Goal: Task Accomplishment & Management: Use online tool/utility

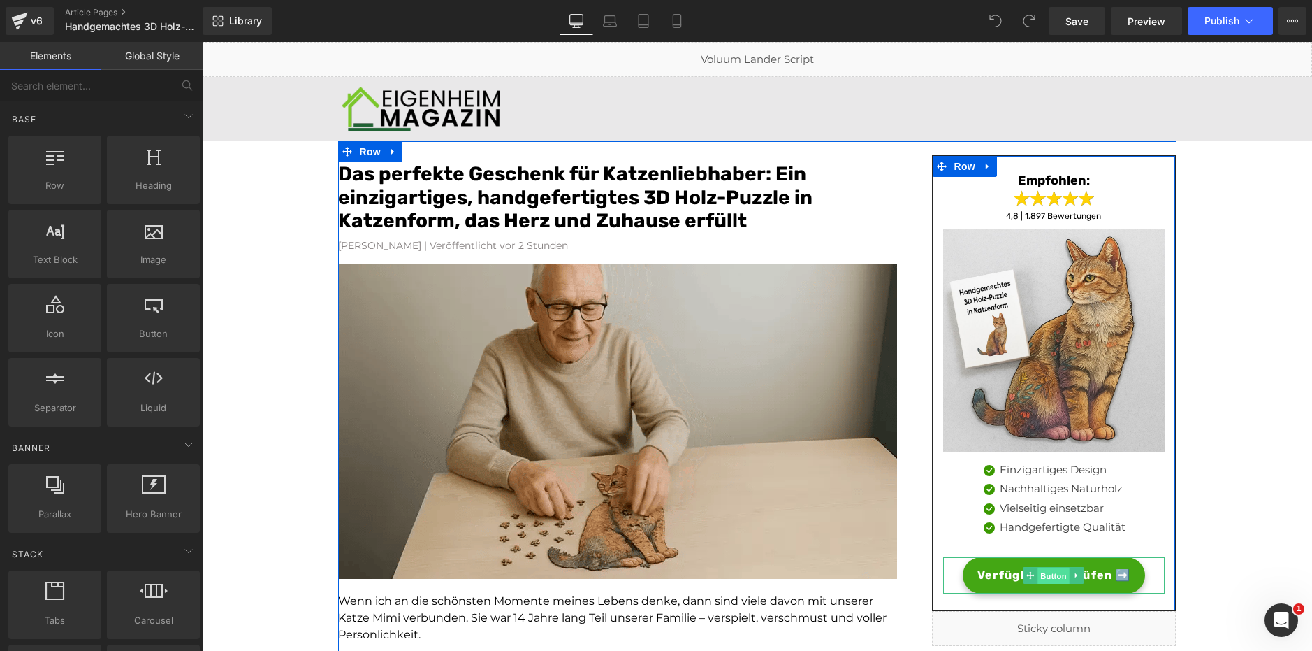
click at [1049, 572] on span "Button" at bounding box center [1054, 575] width 32 height 17
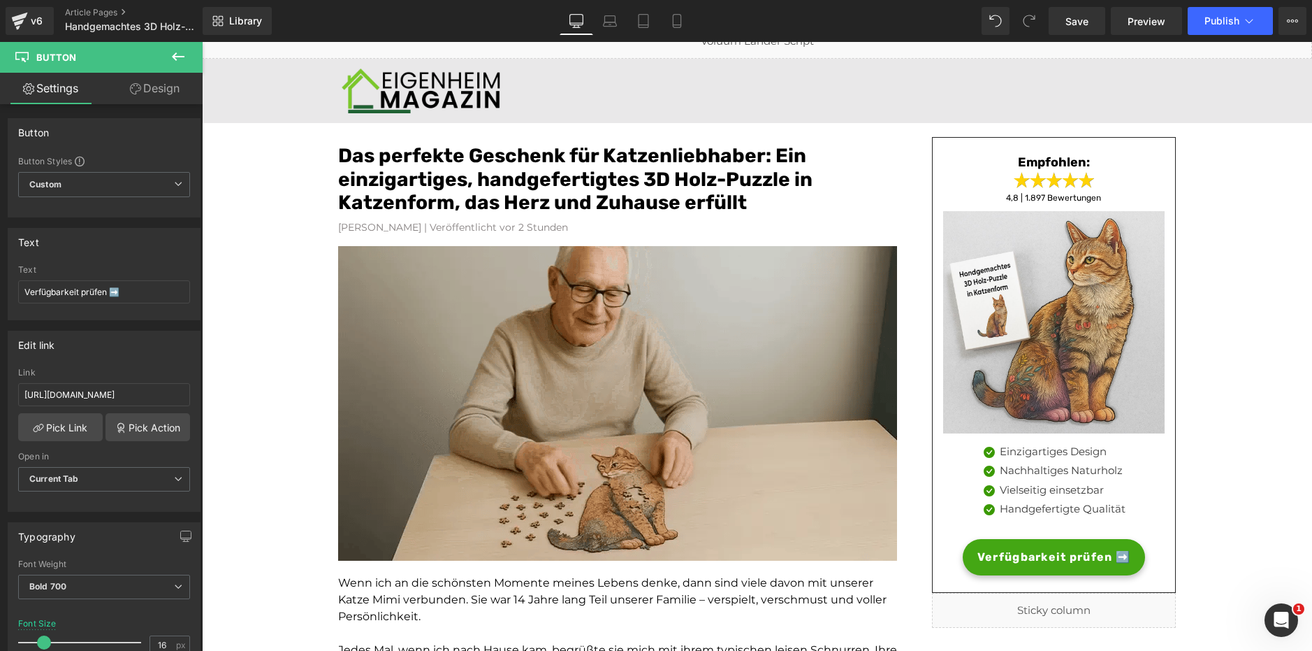
scroll to position [17, 0]
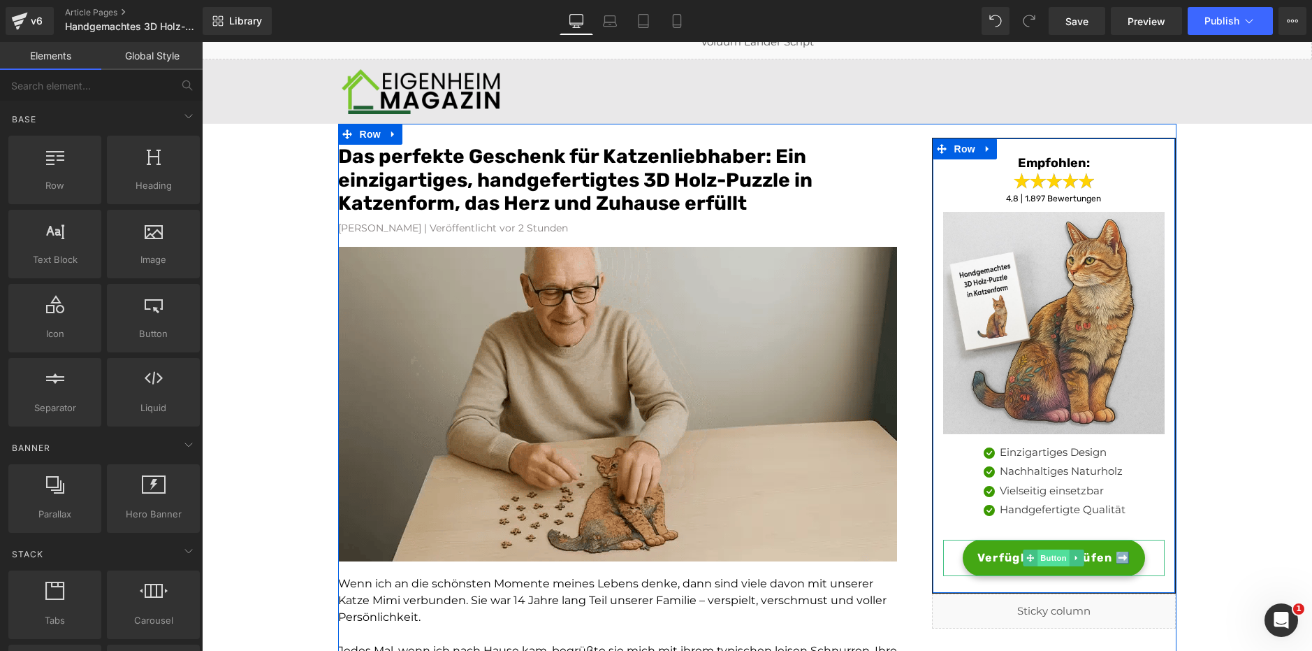
click at [1059, 561] on span "Button" at bounding box center [1054, 557] width 32 height 17
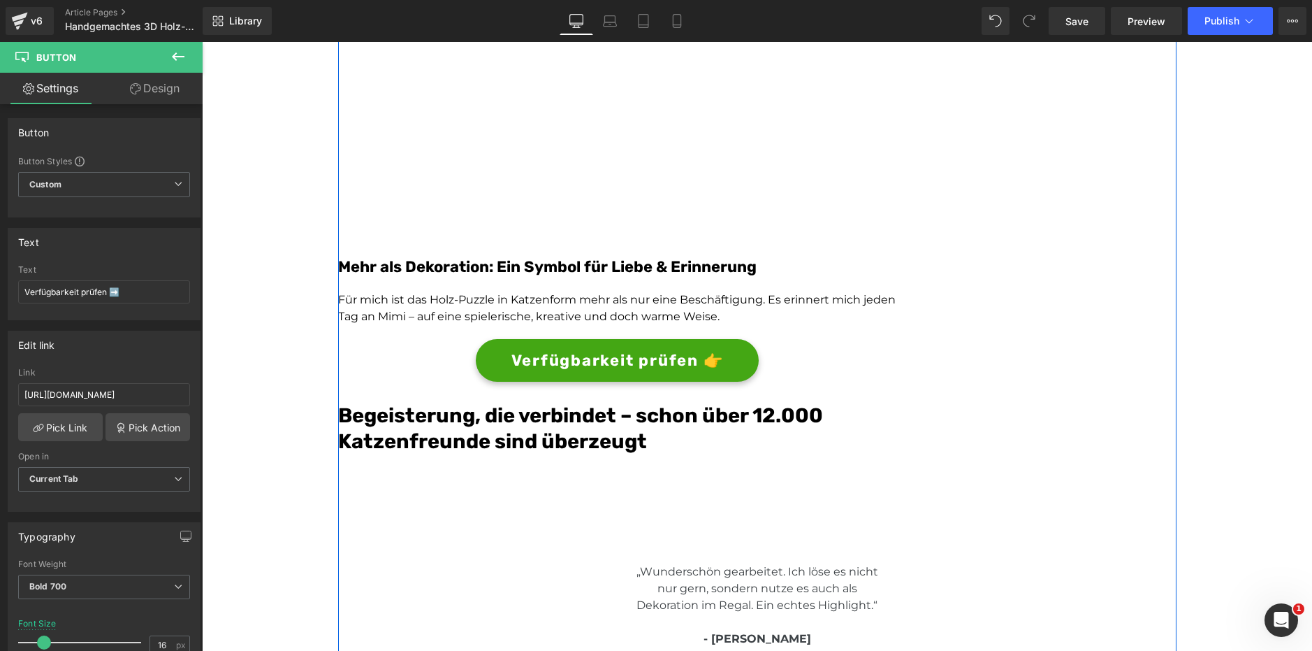
scroll to position [2842, 0]
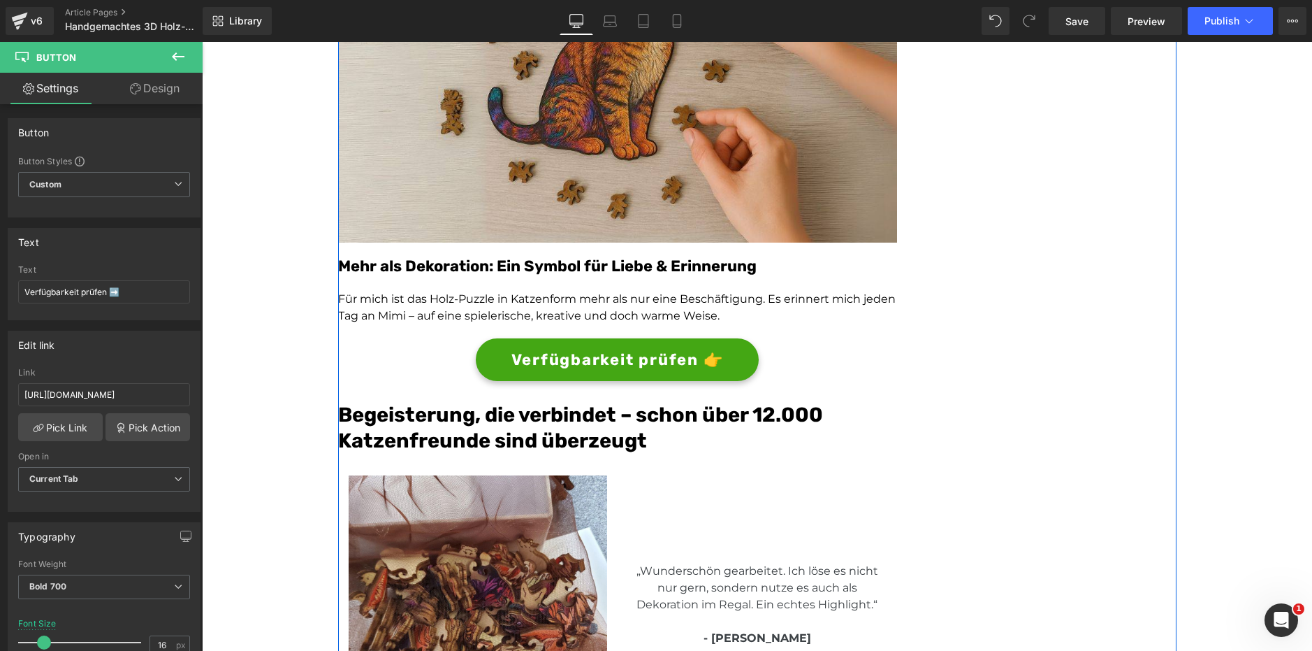
click at [607, 356] on div "Verfügbarkeit prüfen 👉 Button" at bounding box center [617, 359] width 559 height 43
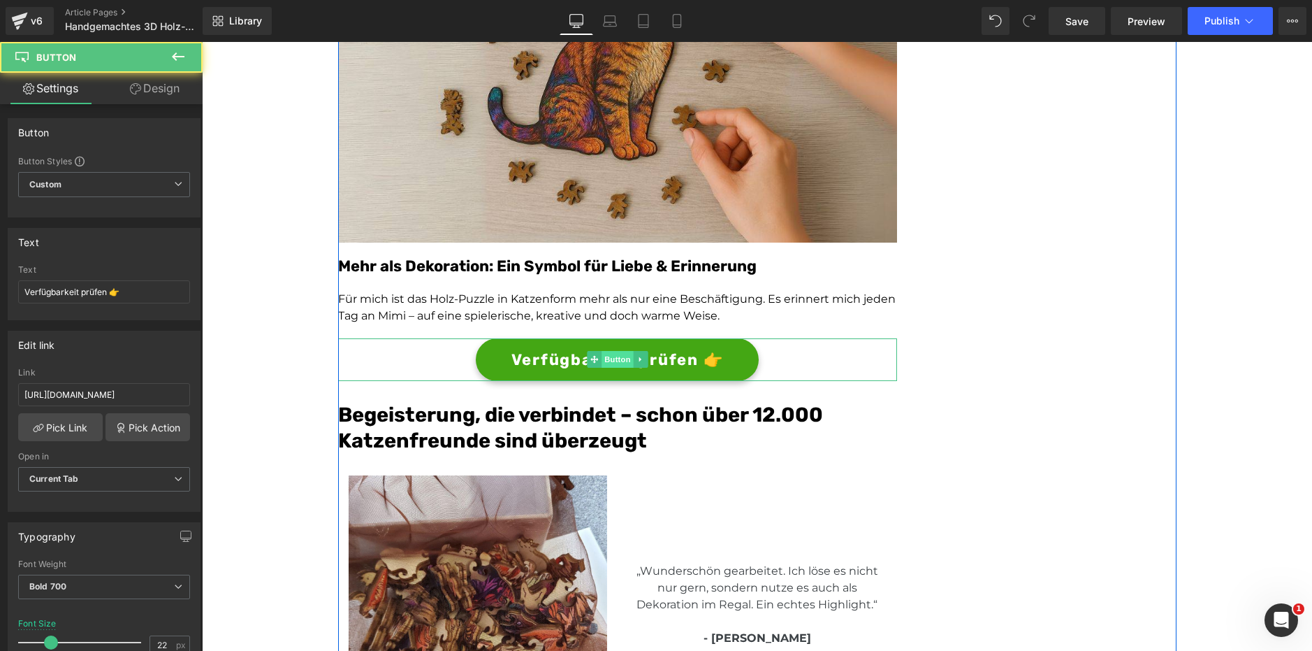
click at [606, 361] on span "Button" at bounding box center [618, 359] width 32 height 17
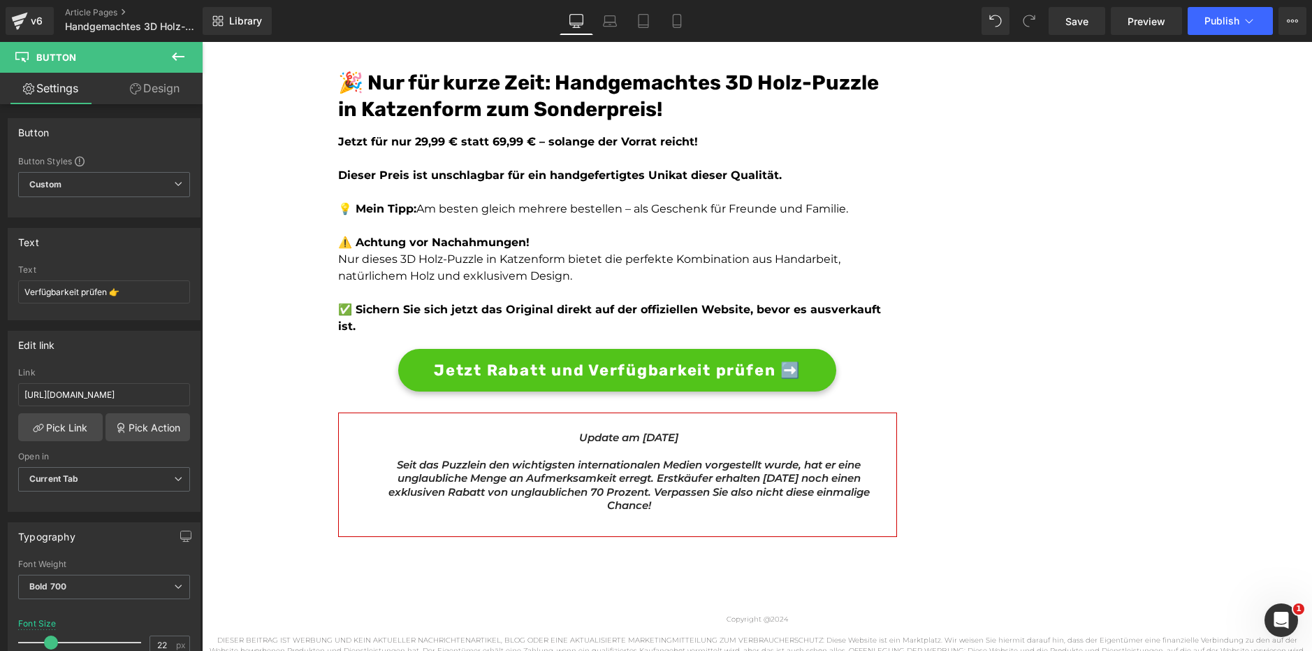
scroll to position [4099, 0]
click at [612, 353] on div "Jetzt Rabatt und Verfügbarkeit prüfen ➡️ Button" at bounding box center [617, 370] width 559 height 43
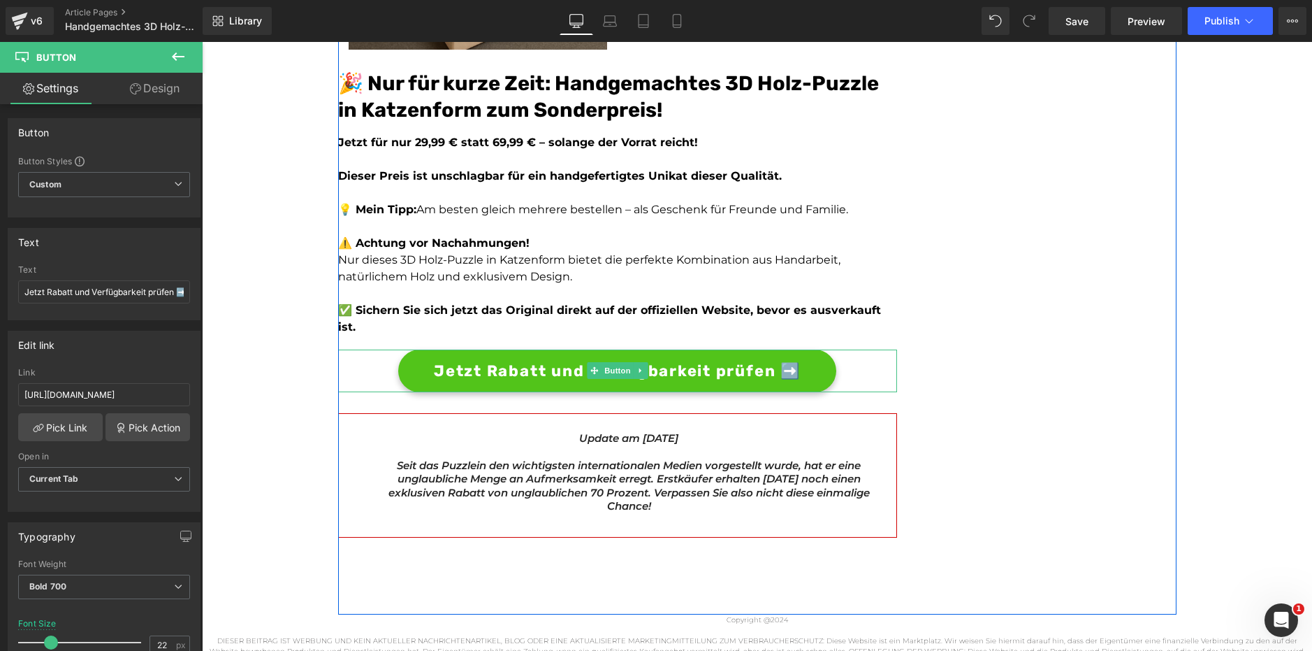
click at [612, 362] on span "Button" at bounding box center [618, 370] width 32 height 17
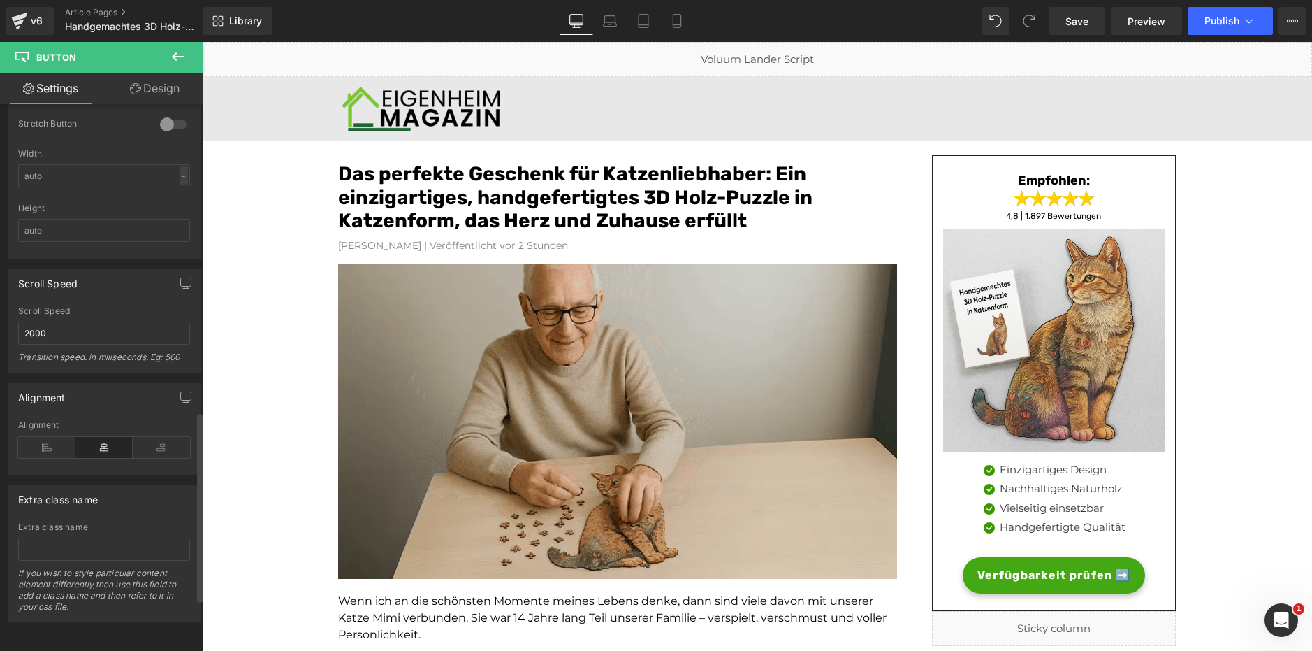
scroll to position [1033, 0]
click at [1149, 22] on span "Preview" at bounding box center [1147, 21] width 38 height 15
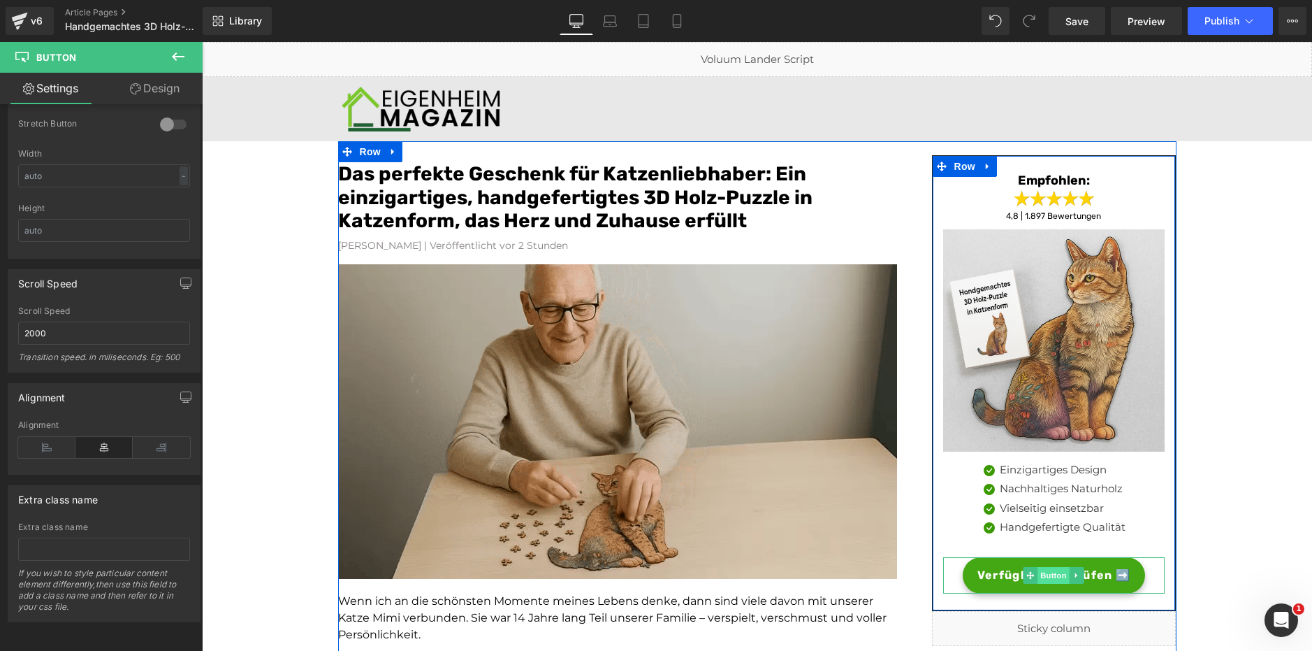
click at [1052, 572] on span "Button" at bounding box center [1054, 575] width 32 height 17
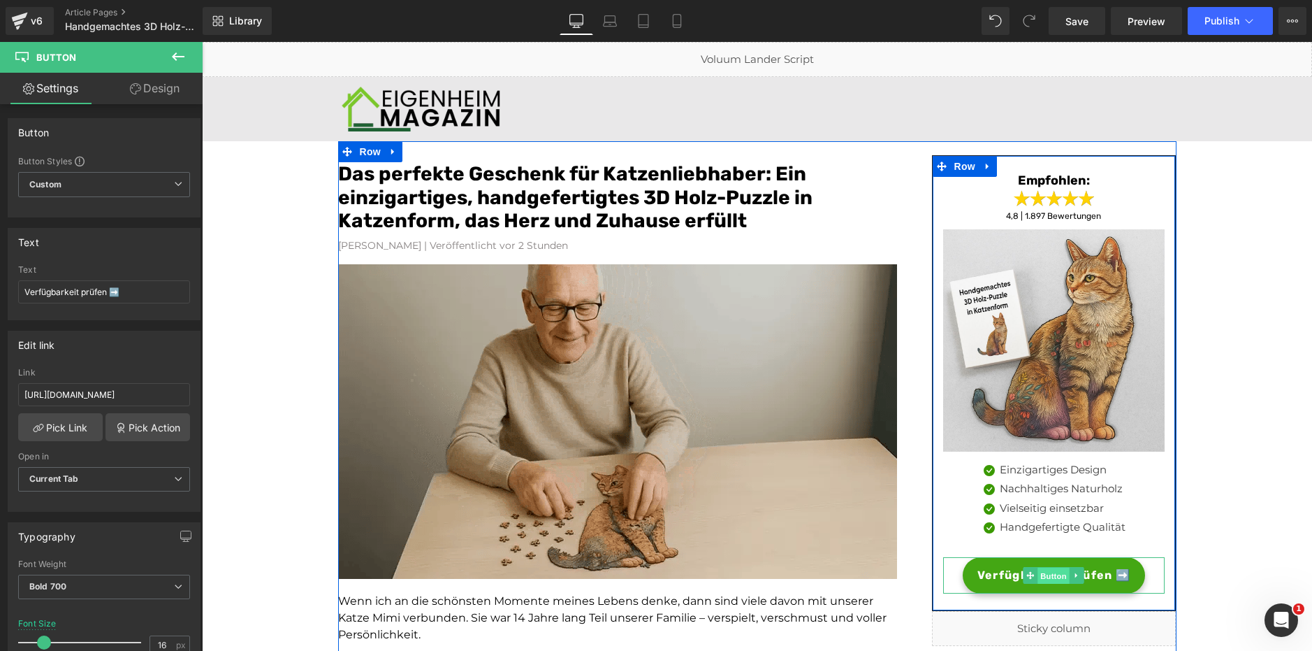
click at [1055, 574] on span "Button" at bounding box center [1054, 575] width 32 height 17
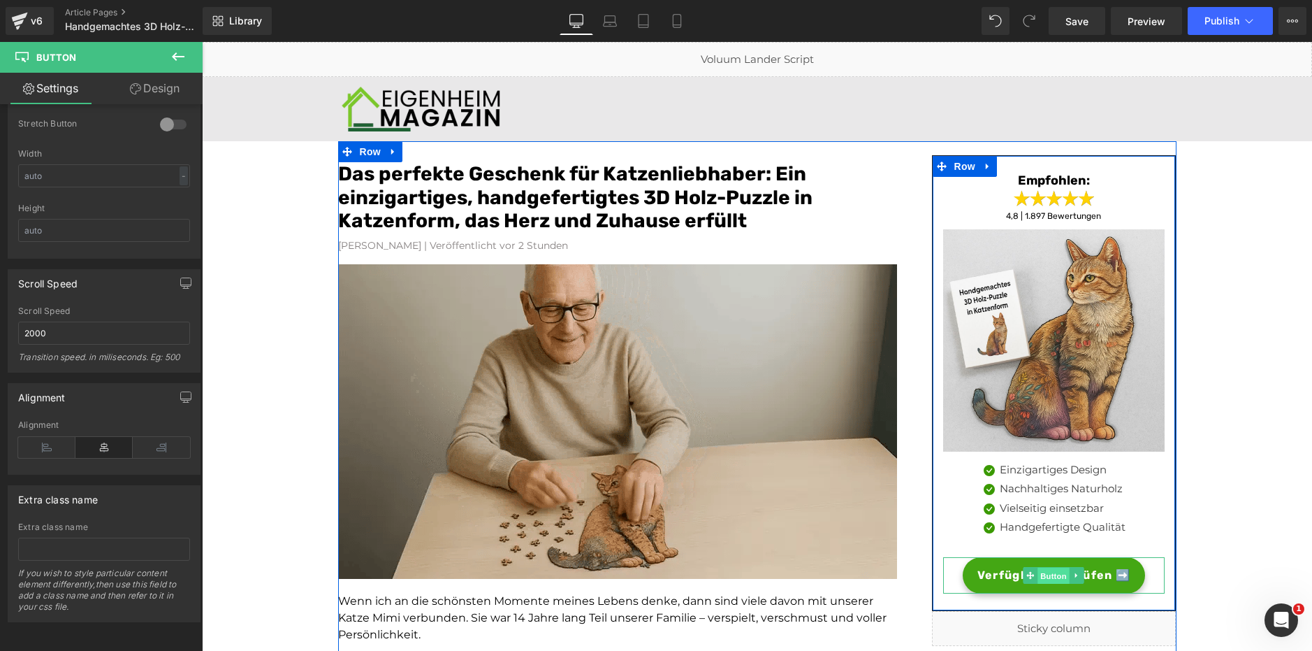
click at [1040, 573] on span "Button" at bounding box center [1054, 575] width 32 height 17
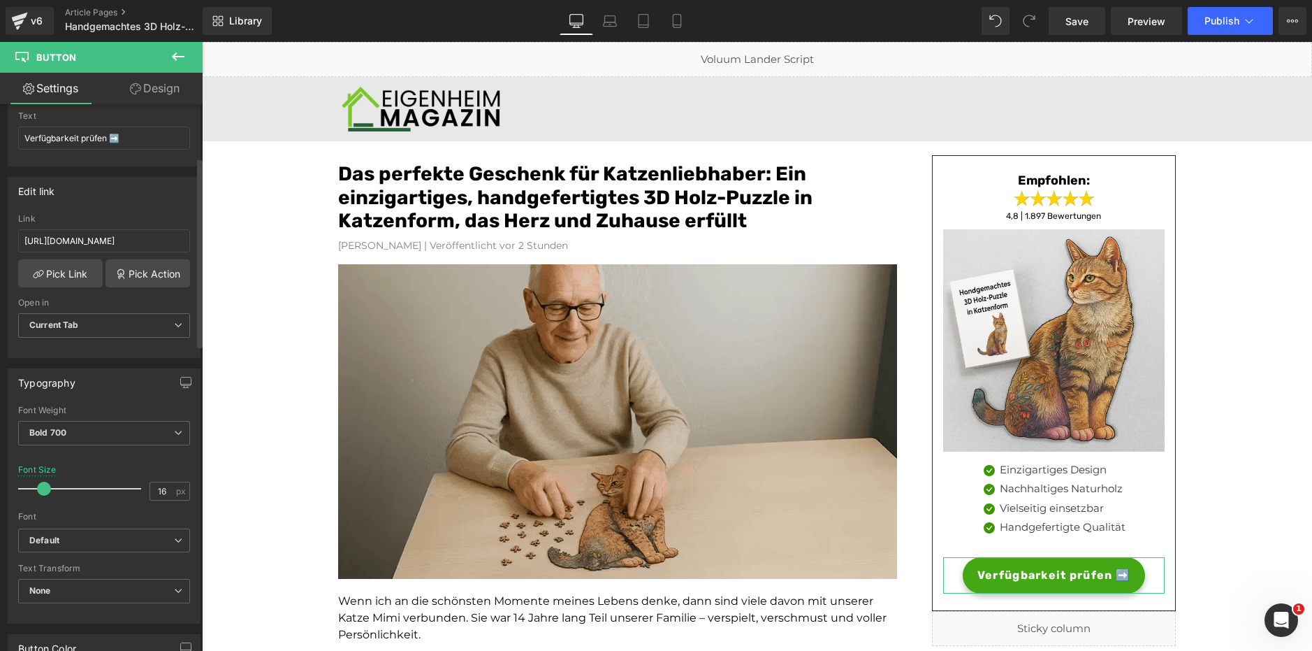
scroll to position [153, 0]
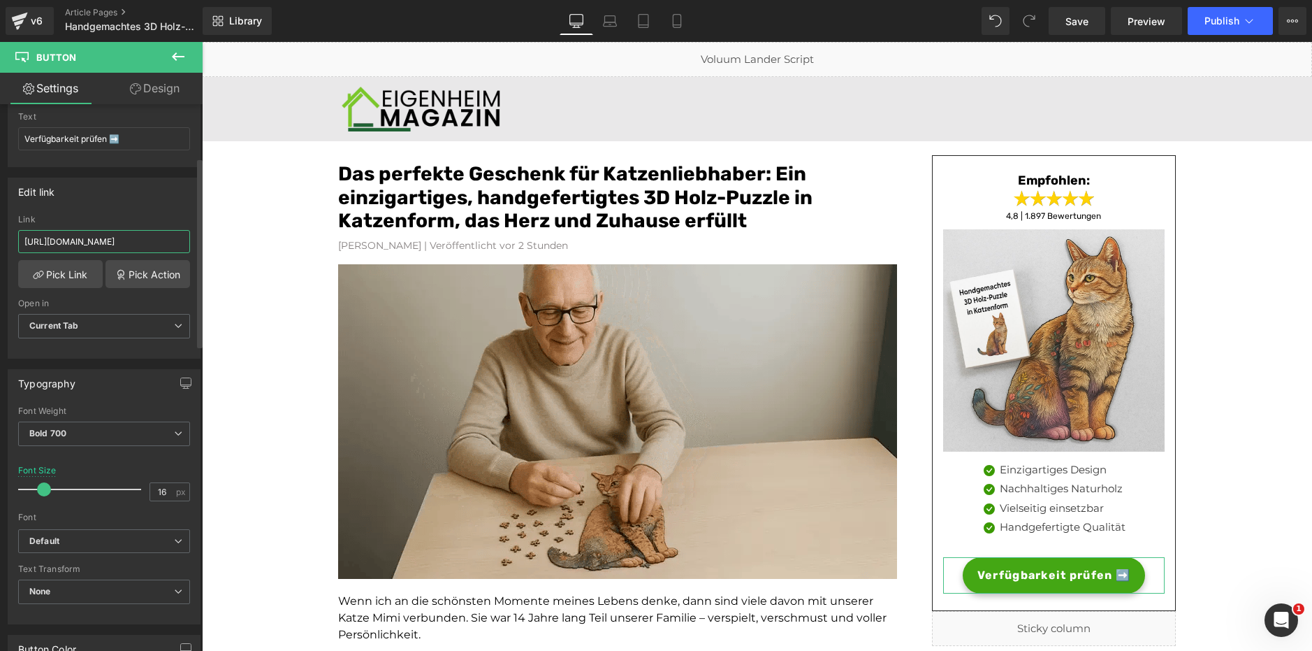
click at [108, 245] on input "[URL][DOMAIN_NAME]" at bounding box center [104, 241] width 172 height 23
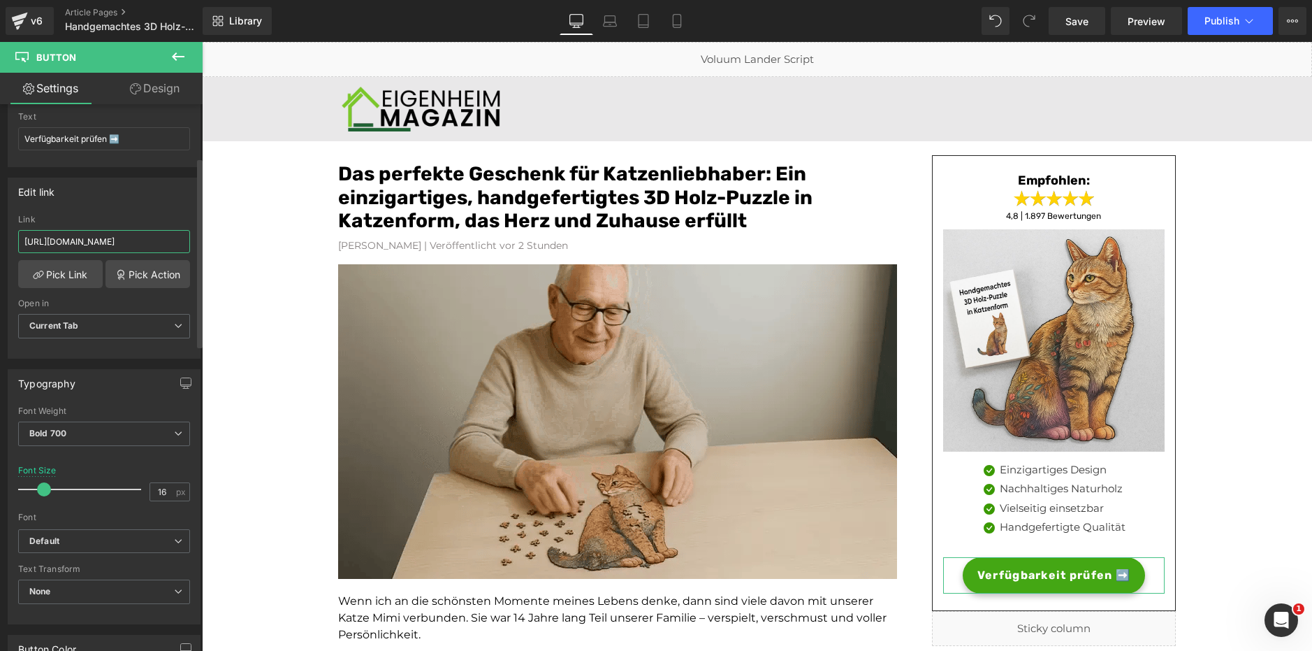
click at [108, 245] on input "[URL][DOMAIN_NAME]" at bounding box center [104, 241] width 172 height 23
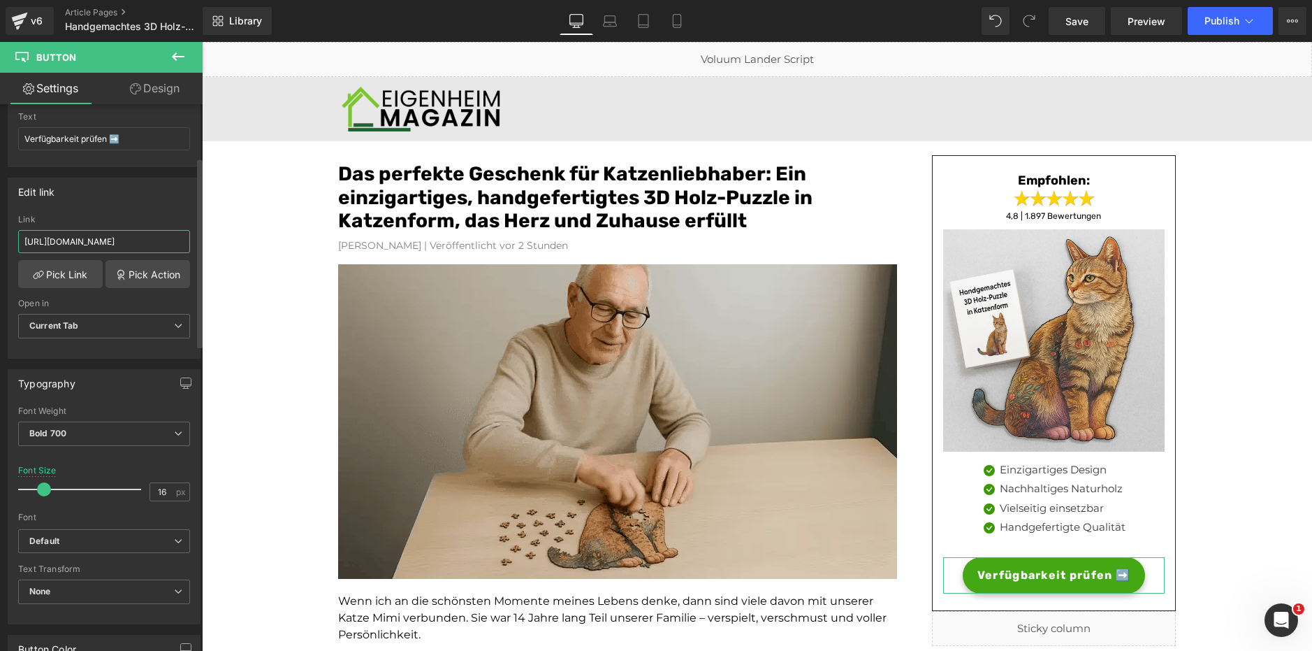
click at [108, 245] on input "[URL][DOMAIN_NAME]" at bounding box center [104, 241] width 172 height 23
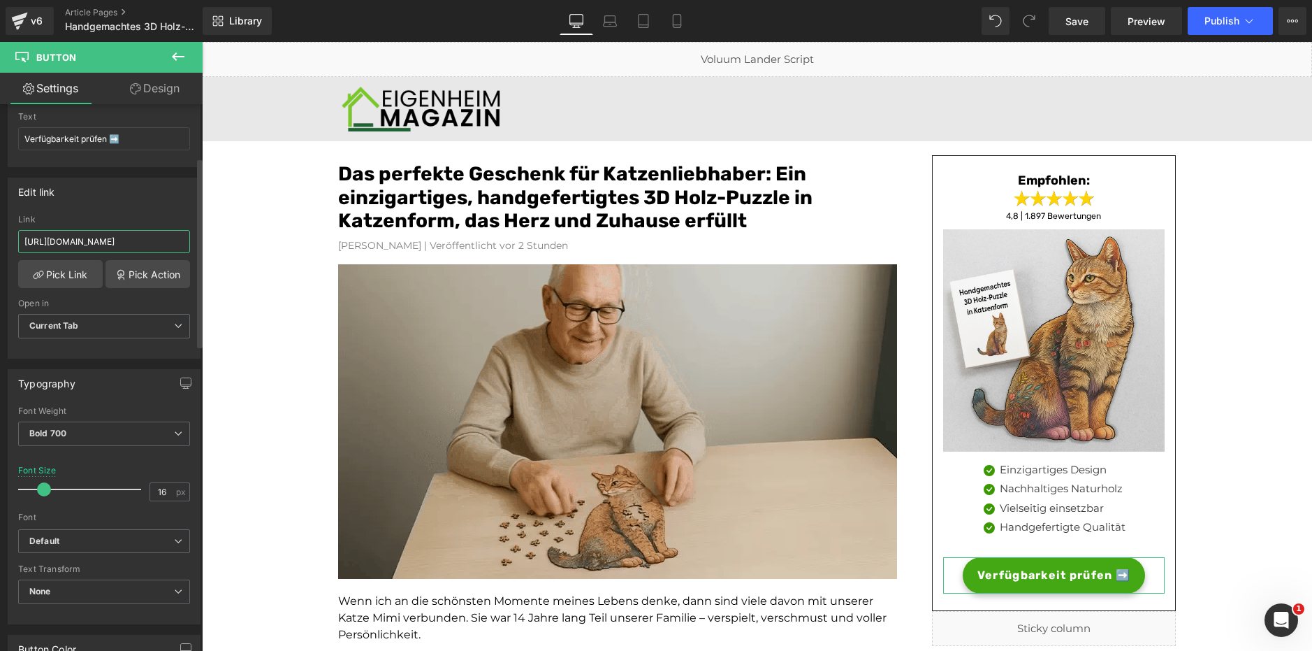
click at [108, 245] on input "[URL][DOMAIN_NAME]" at bounding box center [104, 241] width 172 height 23
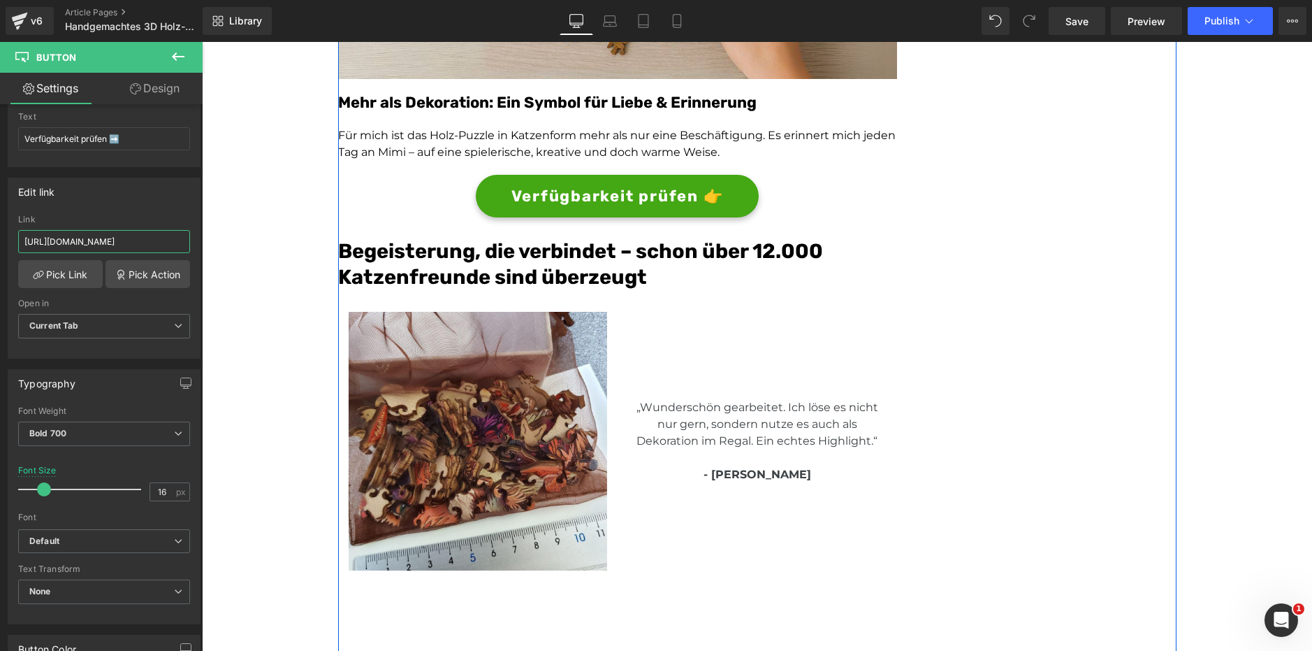
scroll to position [2996, 0]
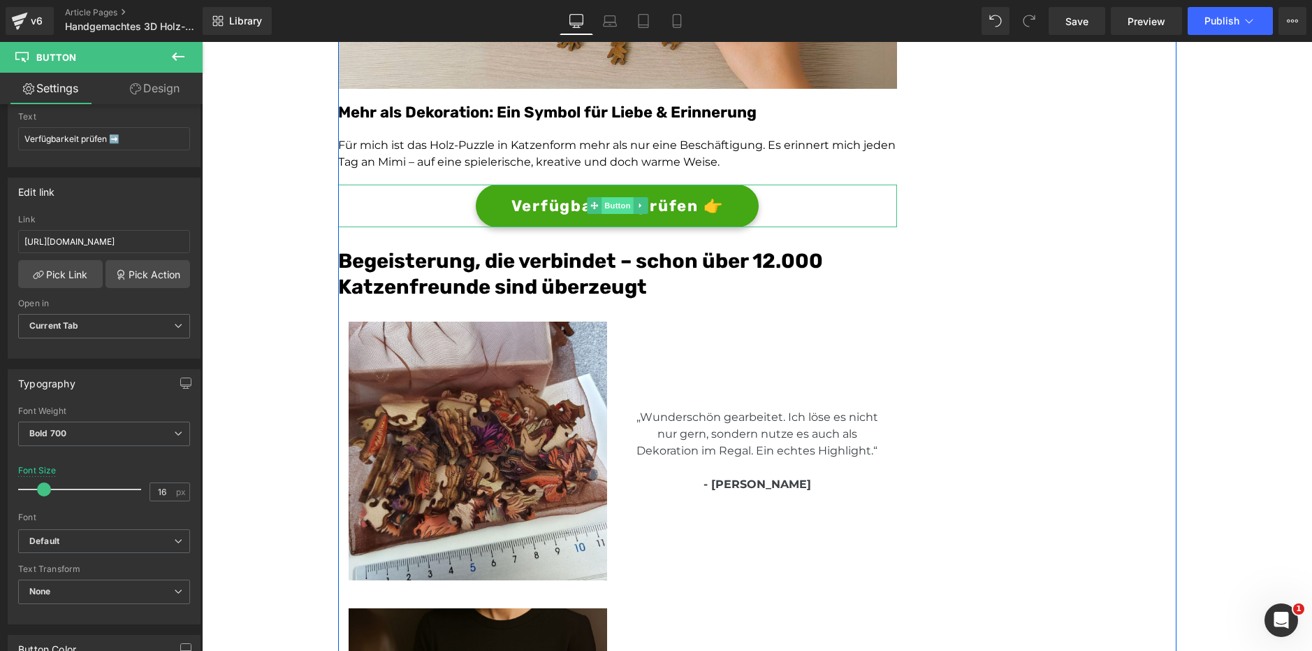
click at [609, 203] on span "Button" at bounding box center [618, 205] width 32 height 17
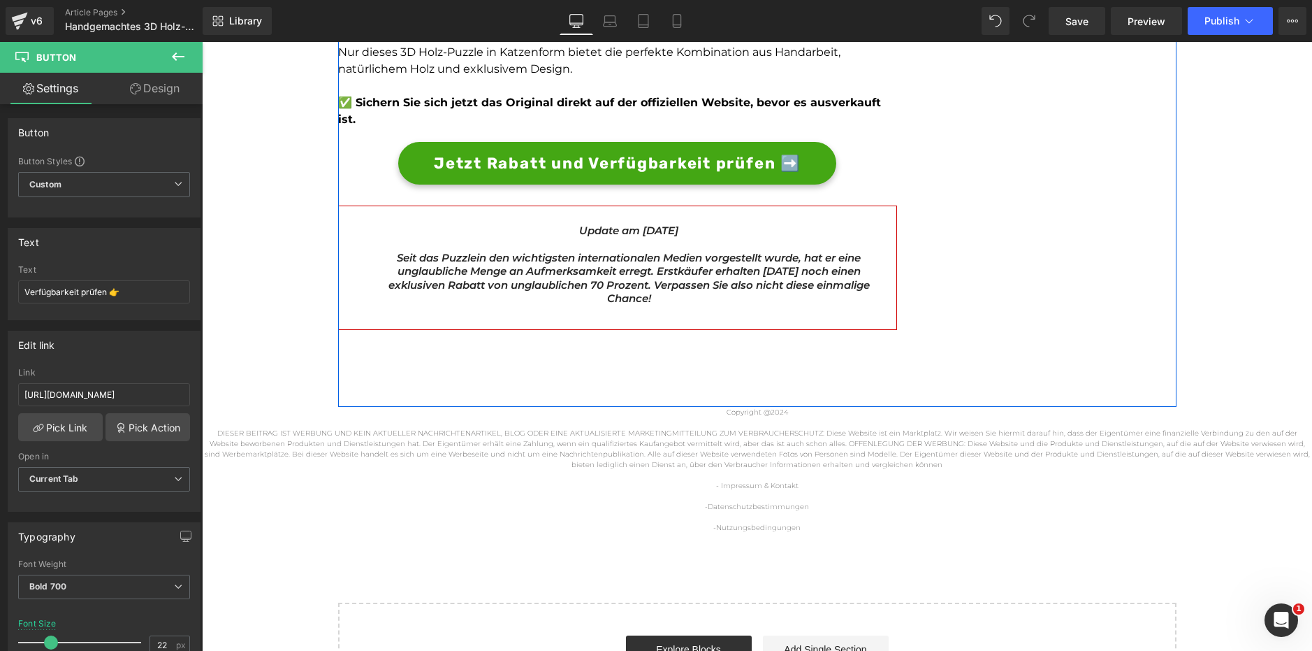
scroll to position [4307, 0]
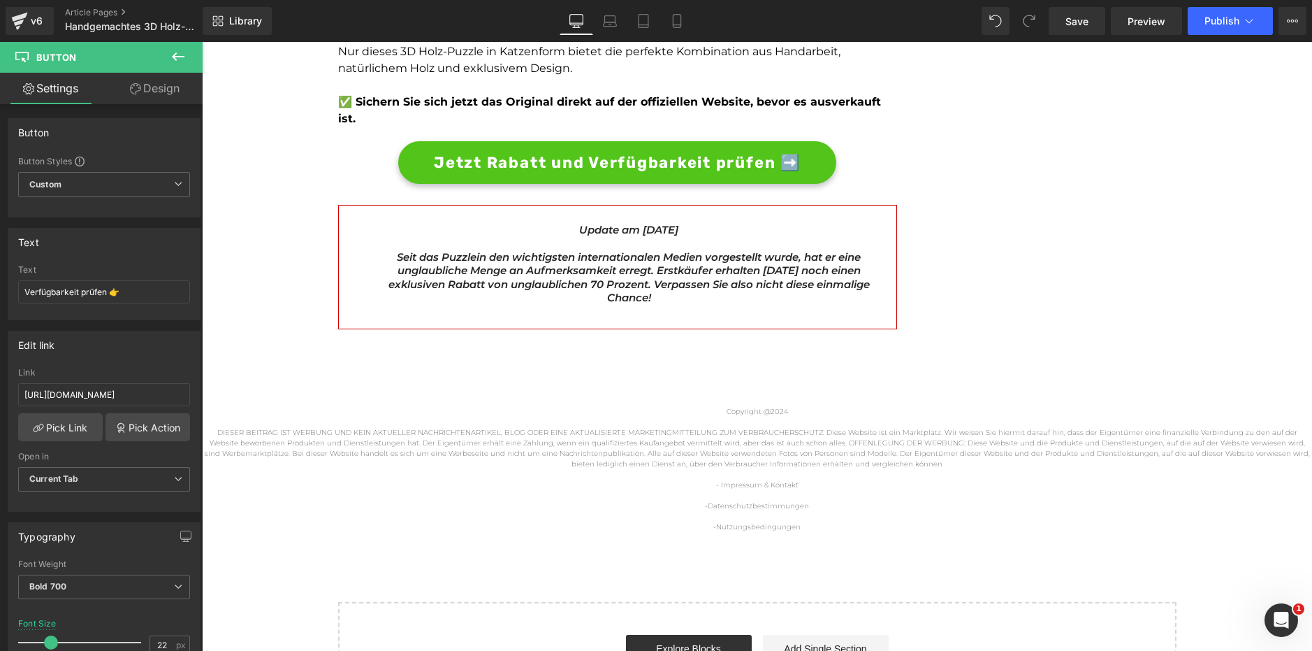
click at [633, 141] on div "Jetzt Rabatt und Verfügbarkeit prüfen ➡️ Button" at bounding box center [617, 162] width 559 height 43
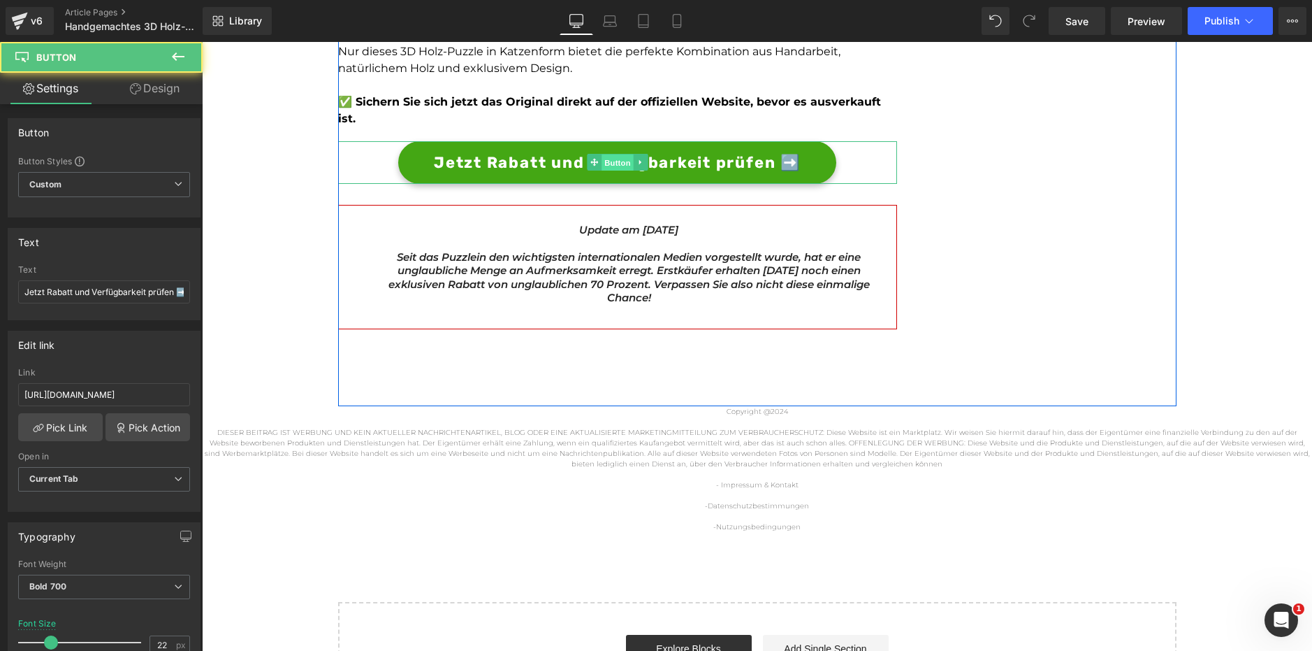
click at [604, 154] on span "Button" at bounding box center [618, 162] width 32 height 17
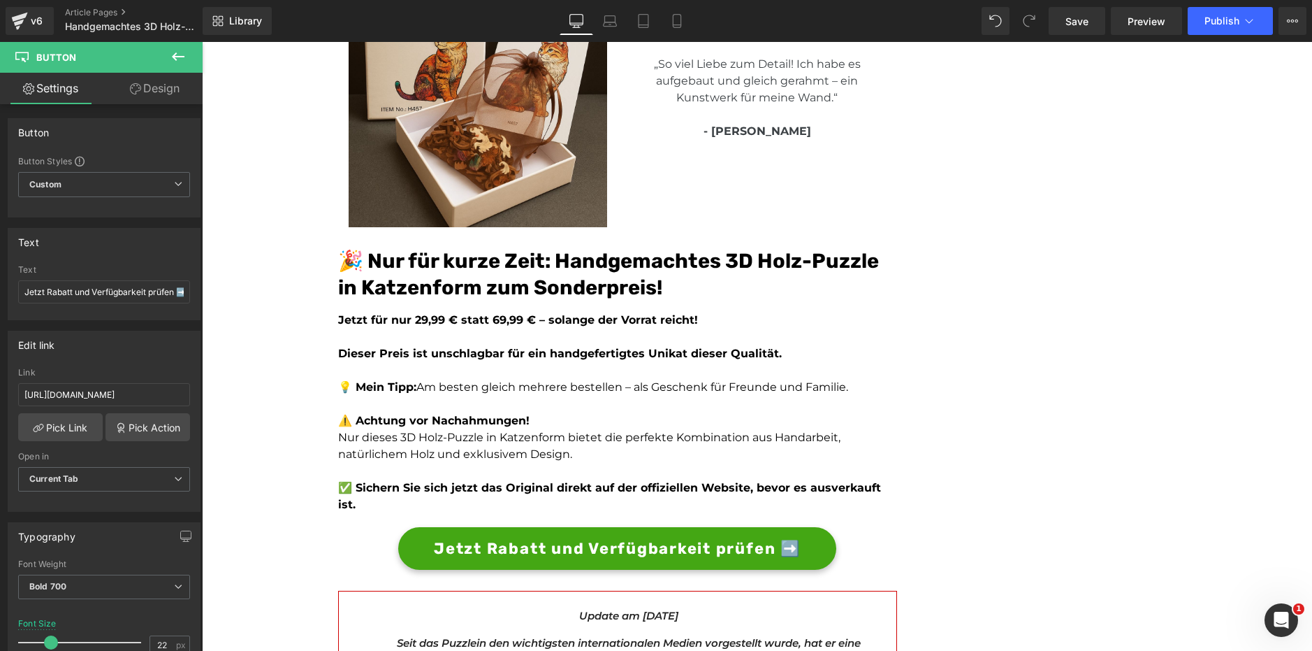
scroll to position [3872, 0]
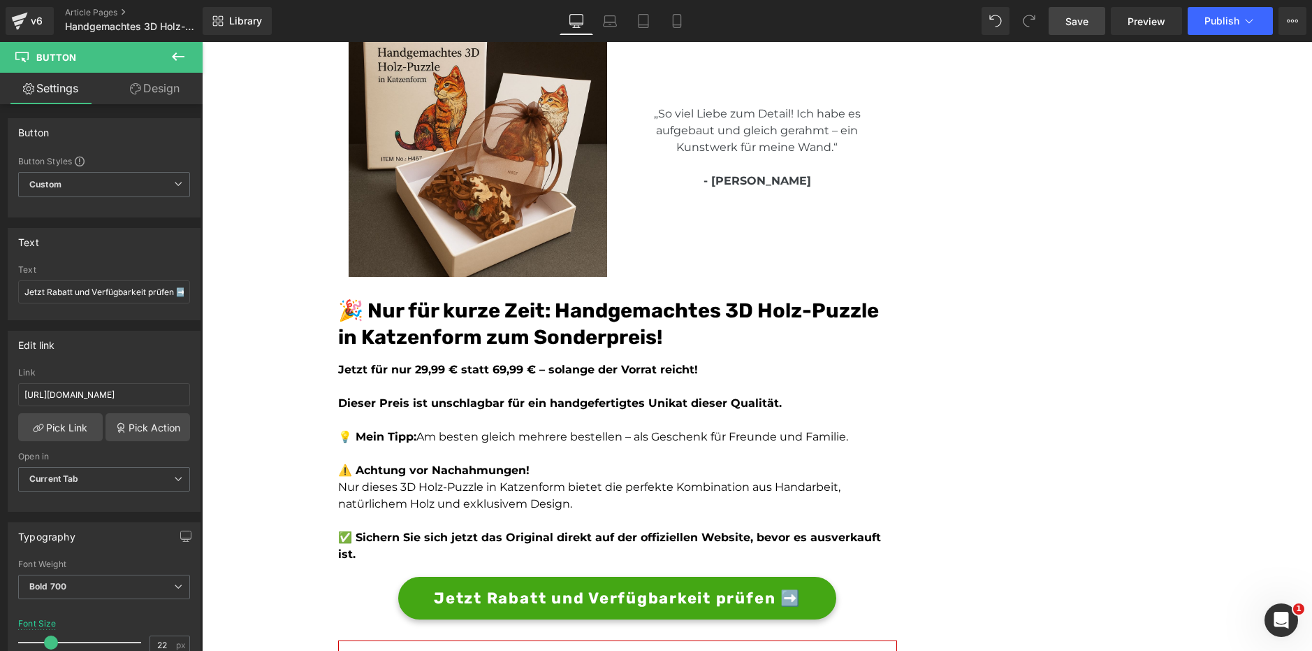
click at [1083, 22] on span "Save" at bounding box center [1077, 21] width 23 height 15
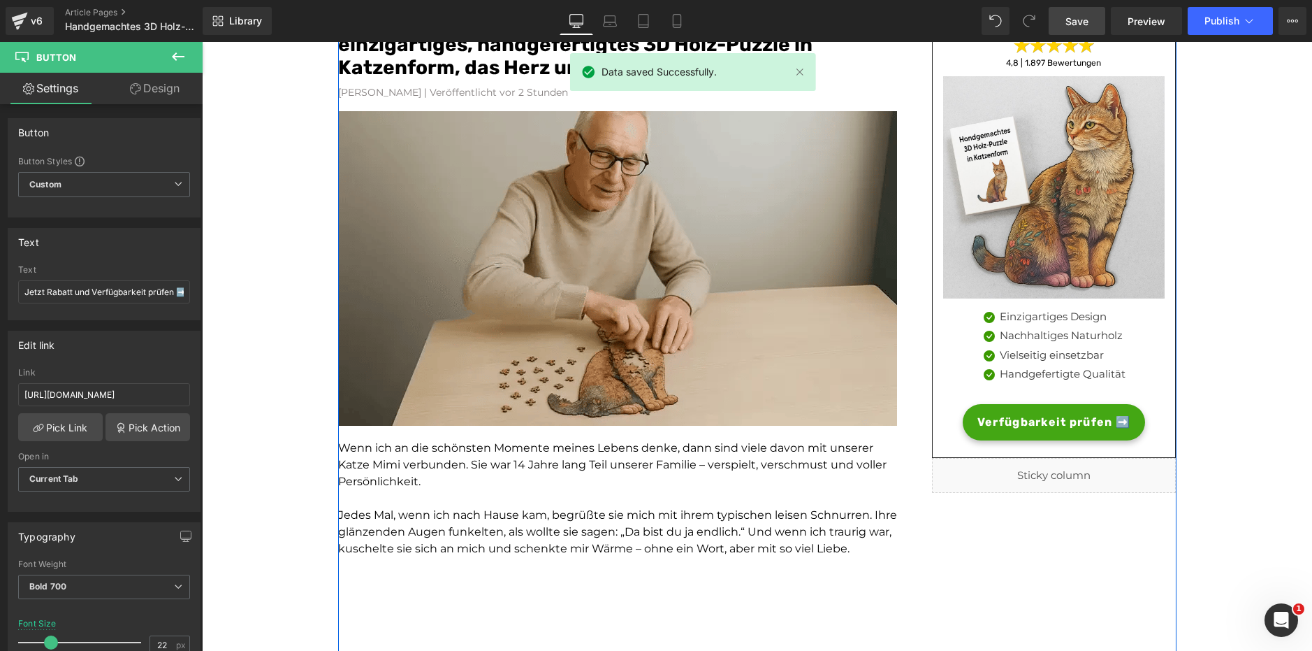
scroll to position [140, 0]
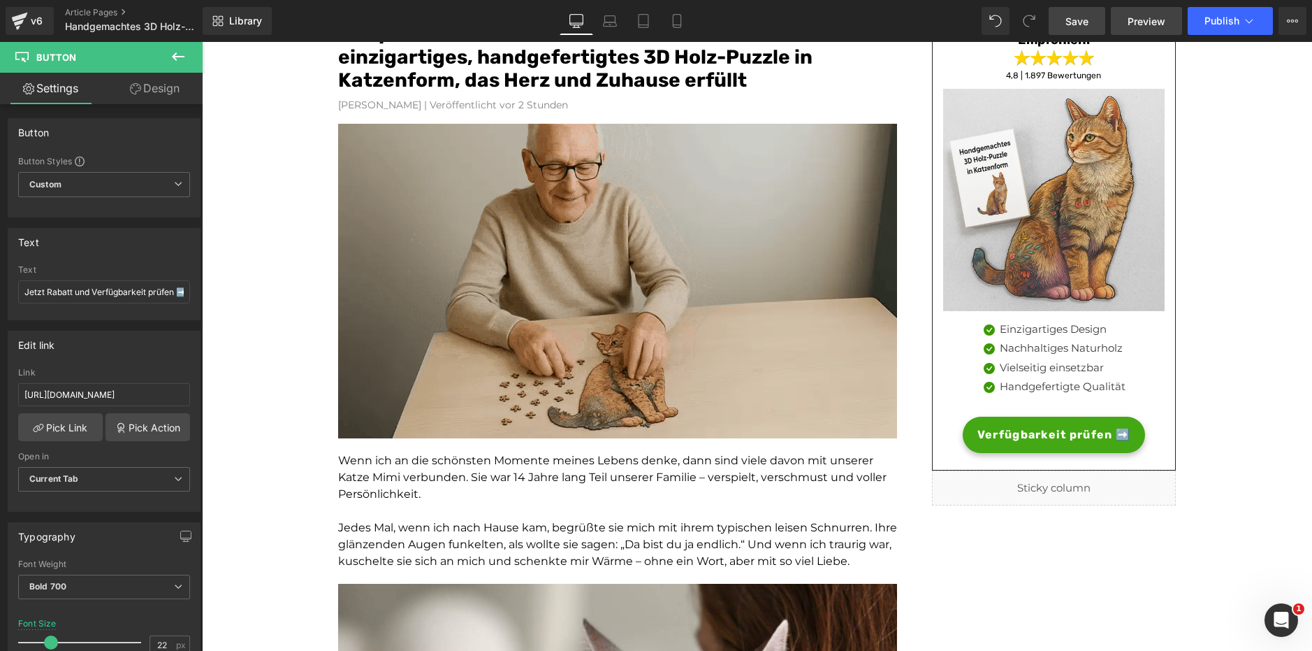
click at [1132, 21] on span "Preview" at bounding box center [1147, 21] width 38 height 15
click at [688, 26] on link "Mobile" at bounding box center [677, 21] width 34 height 28
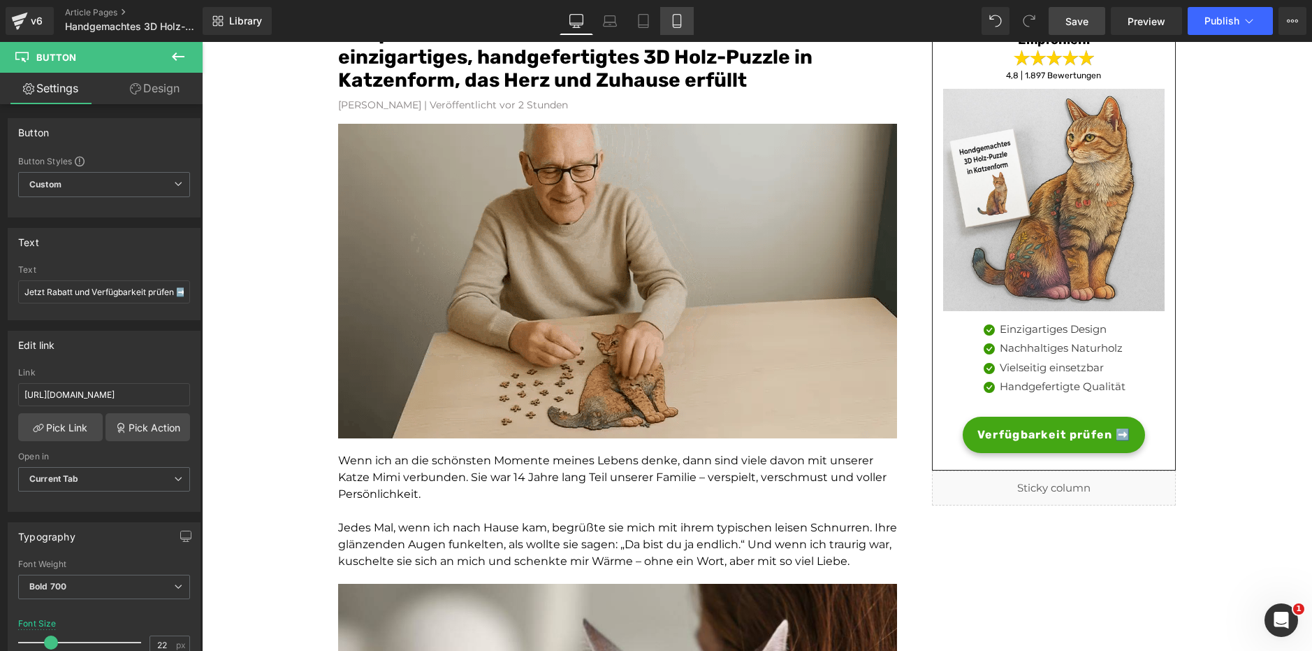
type input "14"
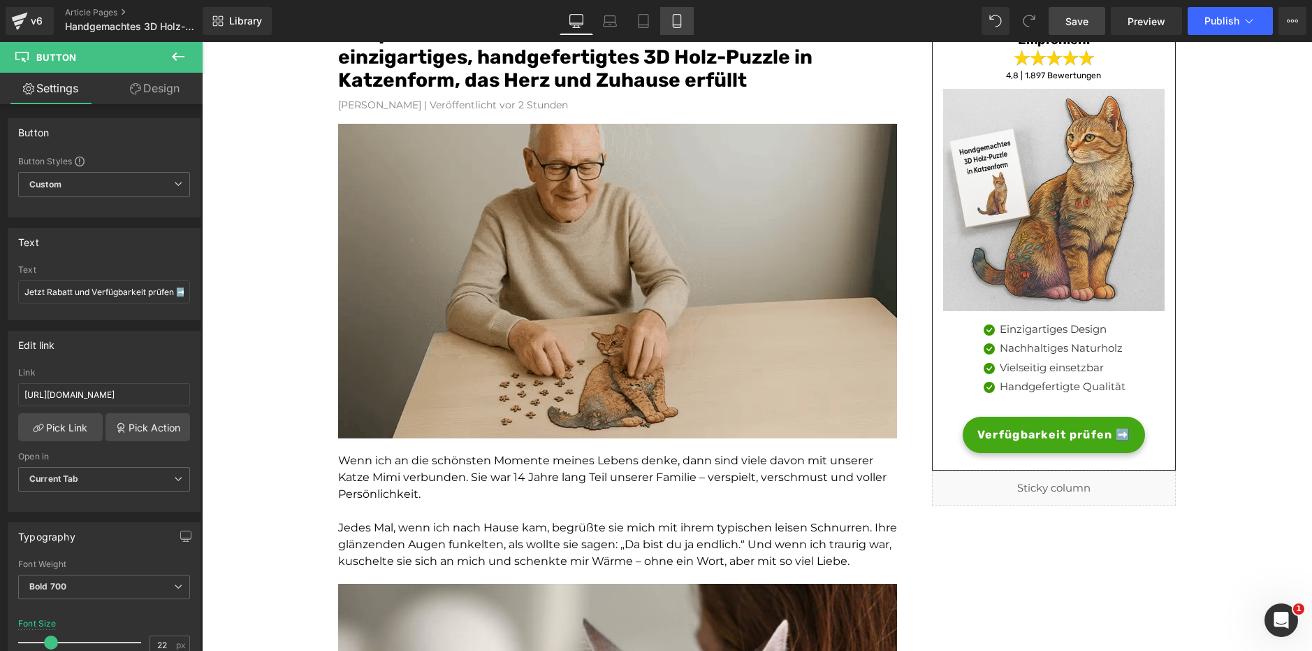
type input "100"
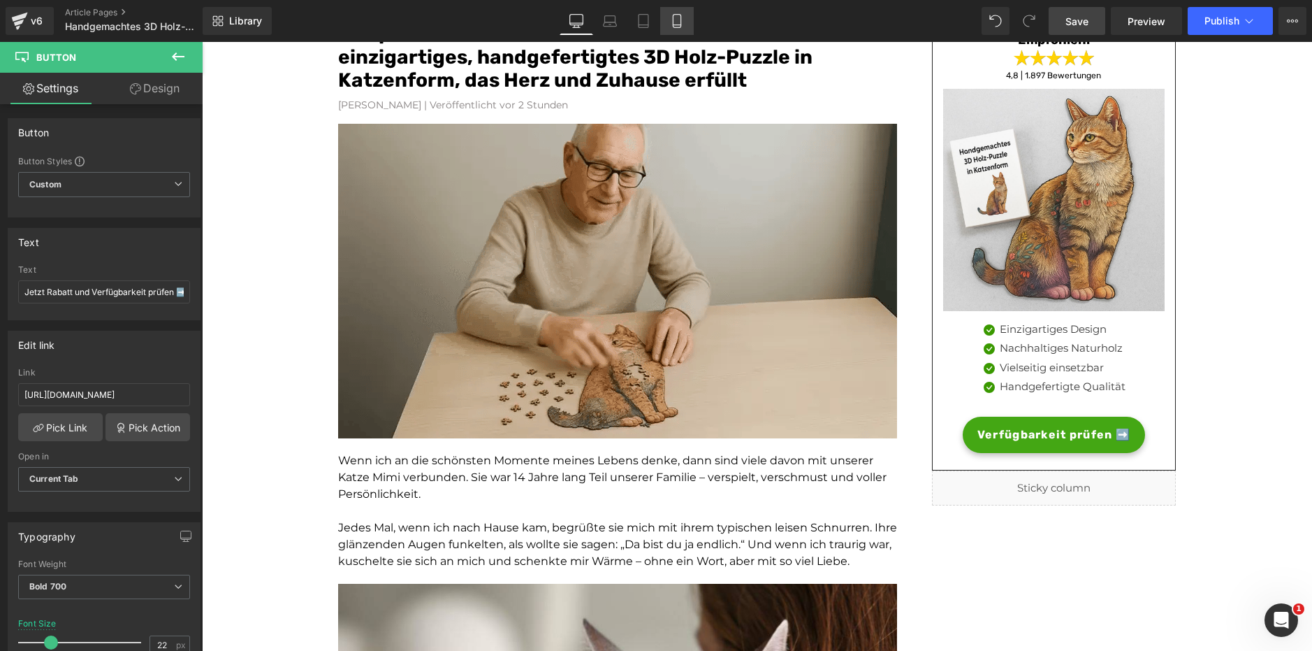
type input "100"
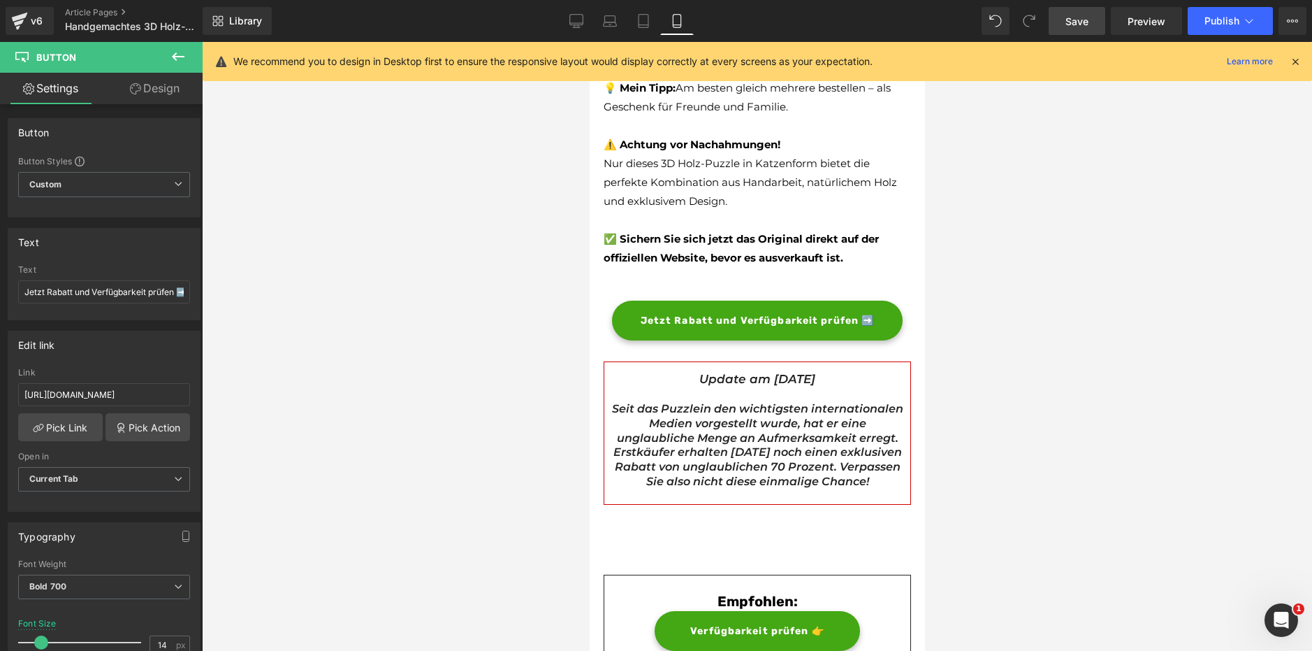
scroll to position [4133, 0]
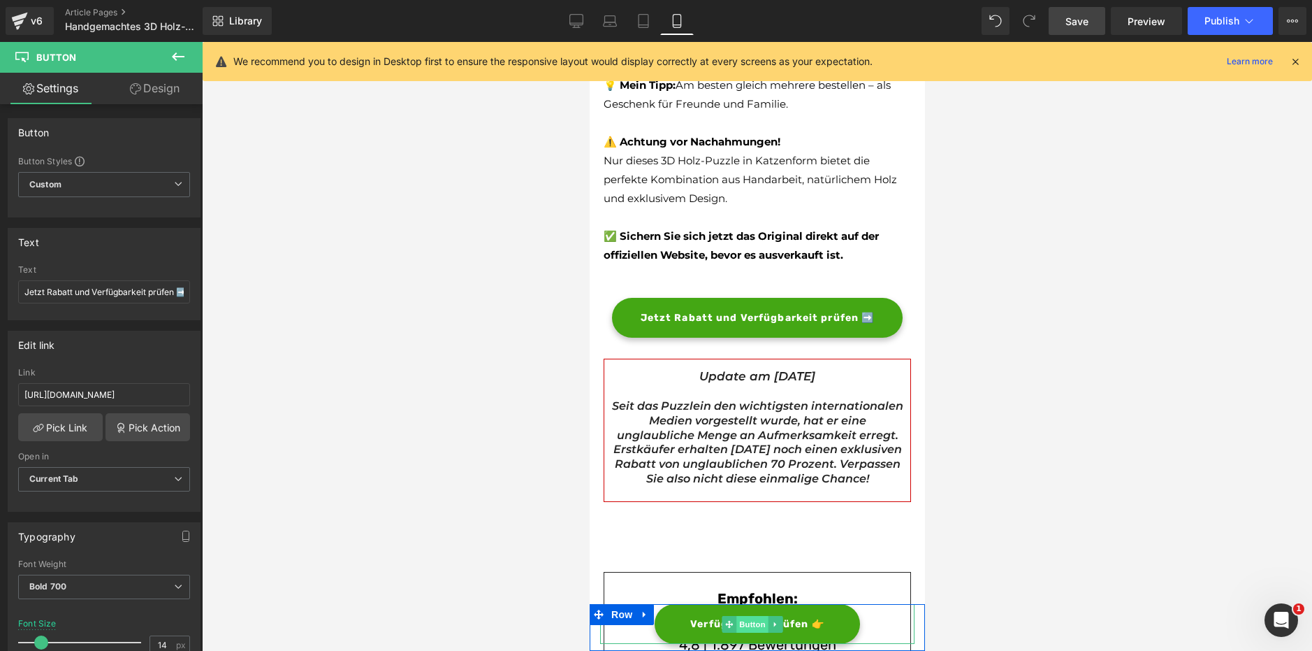
click at [743, 624] on span "Button" at bounding box center [752, 624] width 32 height 17
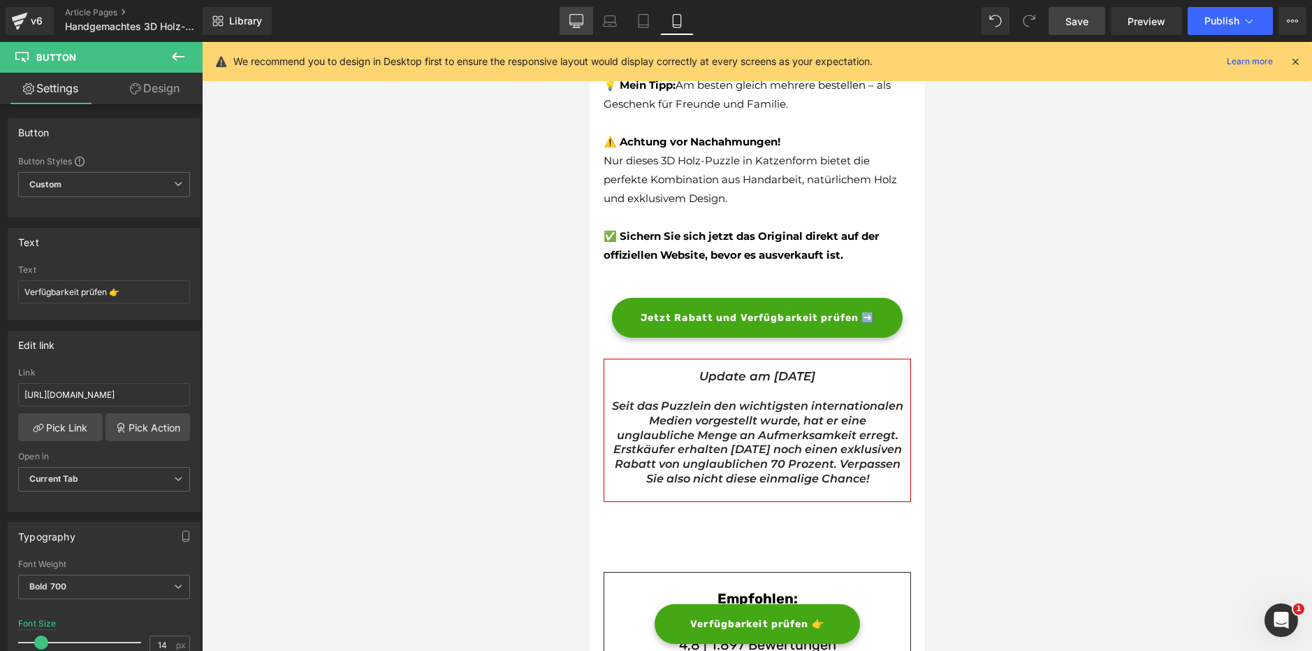
click at [571, 27] on icon at bounding box center [577, 21] width 14 height 14
type input "16"
type input "100"
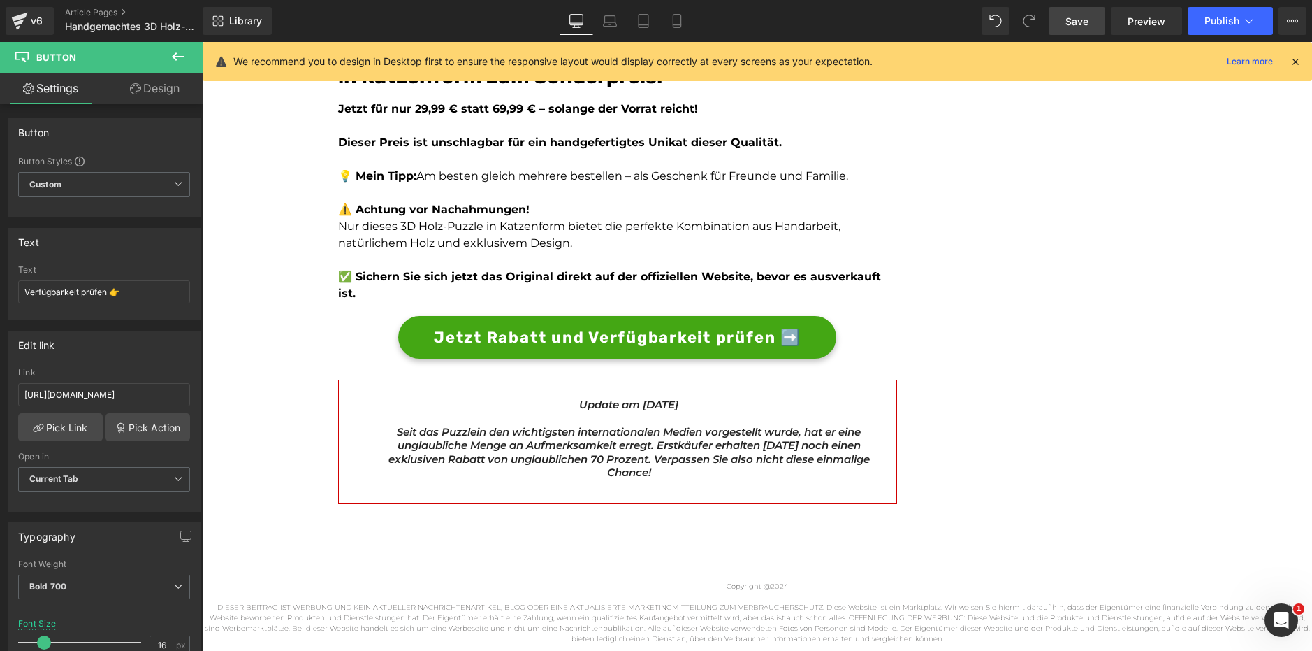
scroll to position [0, 0]
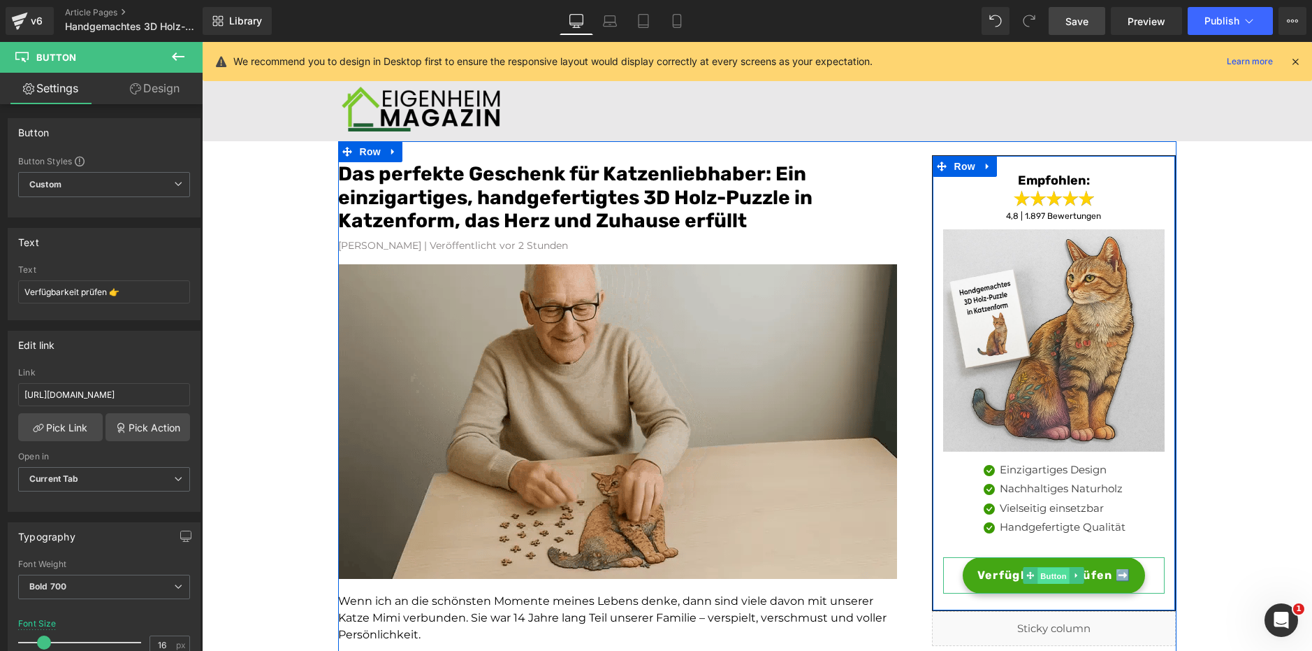
click at [1042, 583] on span "Button" at bounding box center [1054, 575] width 32 height 17
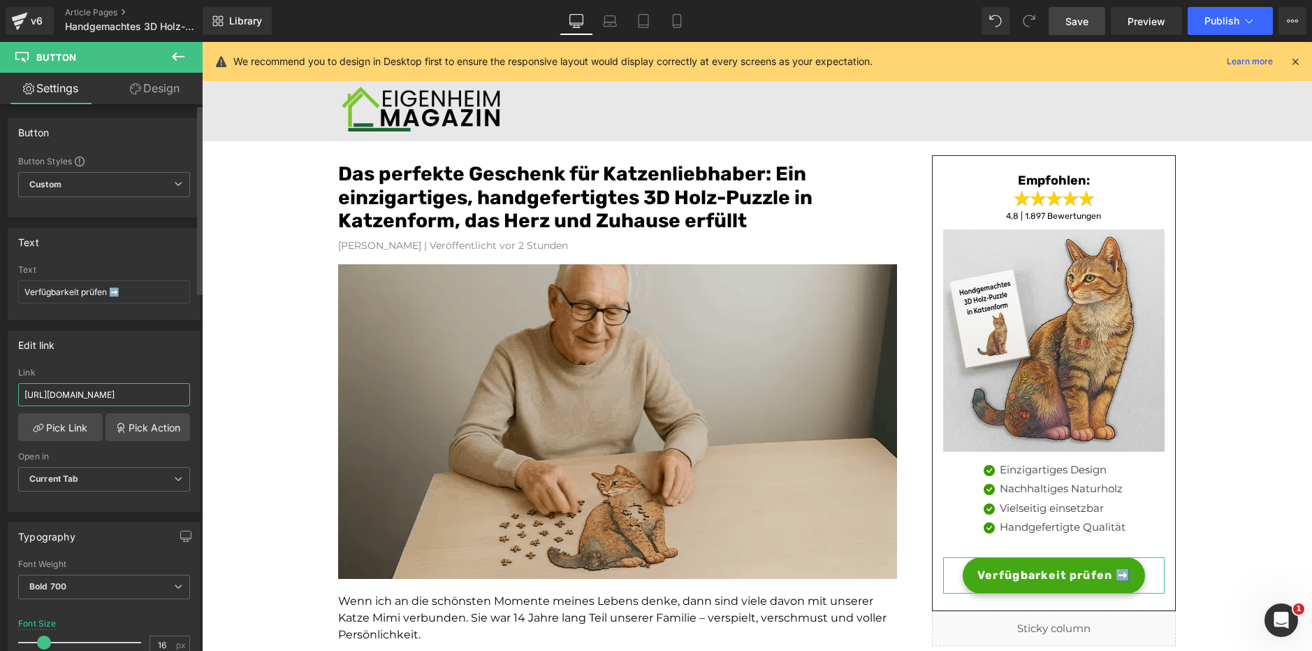
click at [109, 397] on input "[URL][DOMAIN_NAME]" at bounding box center [104, 394] width 172 height 23
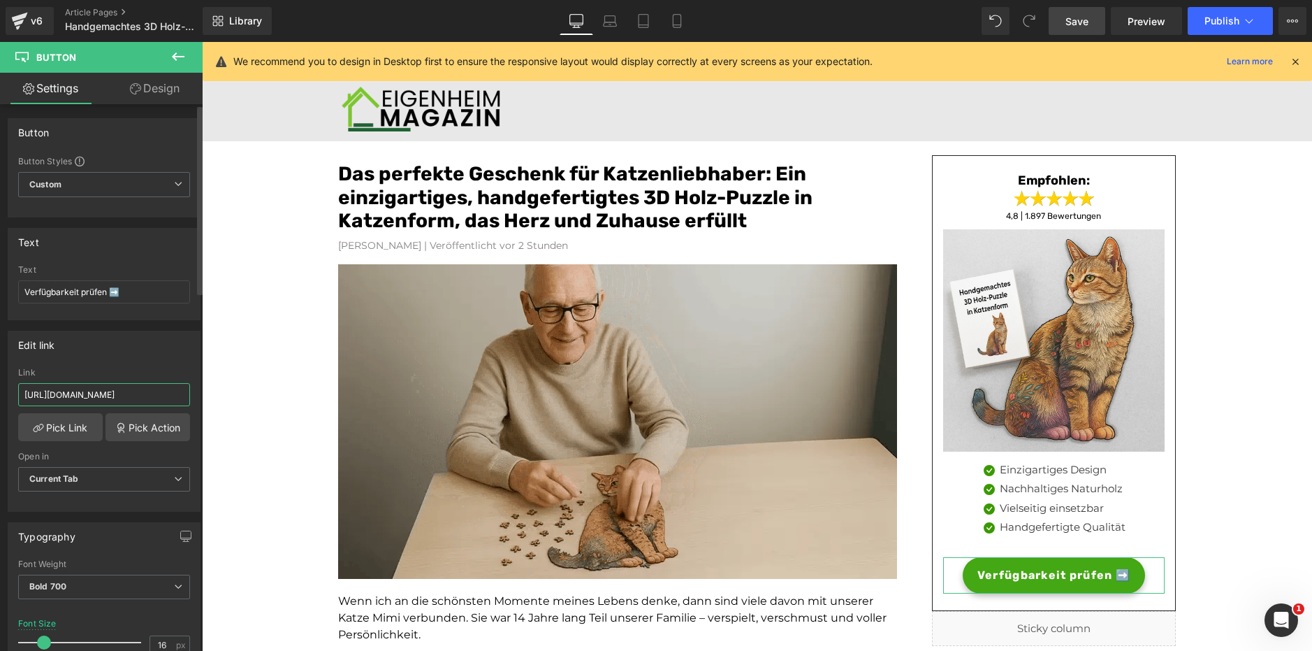
click at [109, 397] on input "[URL][DOMAIN_NAME]" at bounding box center [104, 394] width 172 height 23
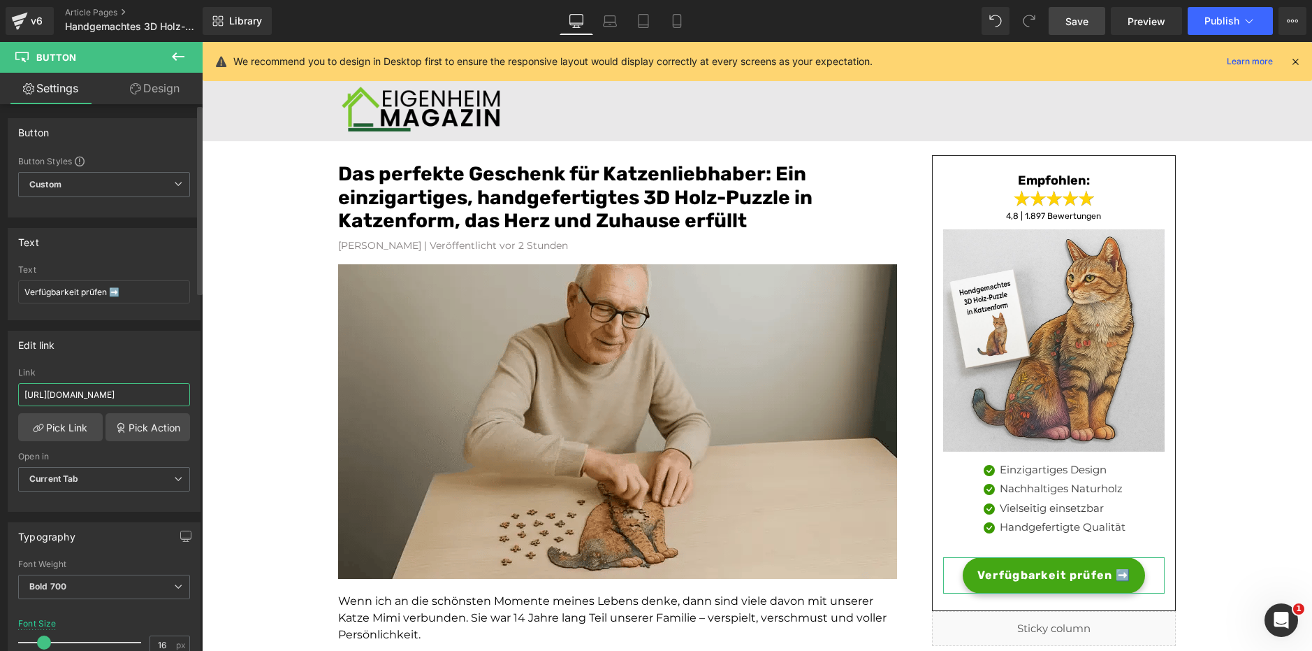
click at [109, 397] on input "[URL][DOMAIN_NAME]" at bounding box center [104, 394] width 172 height 23
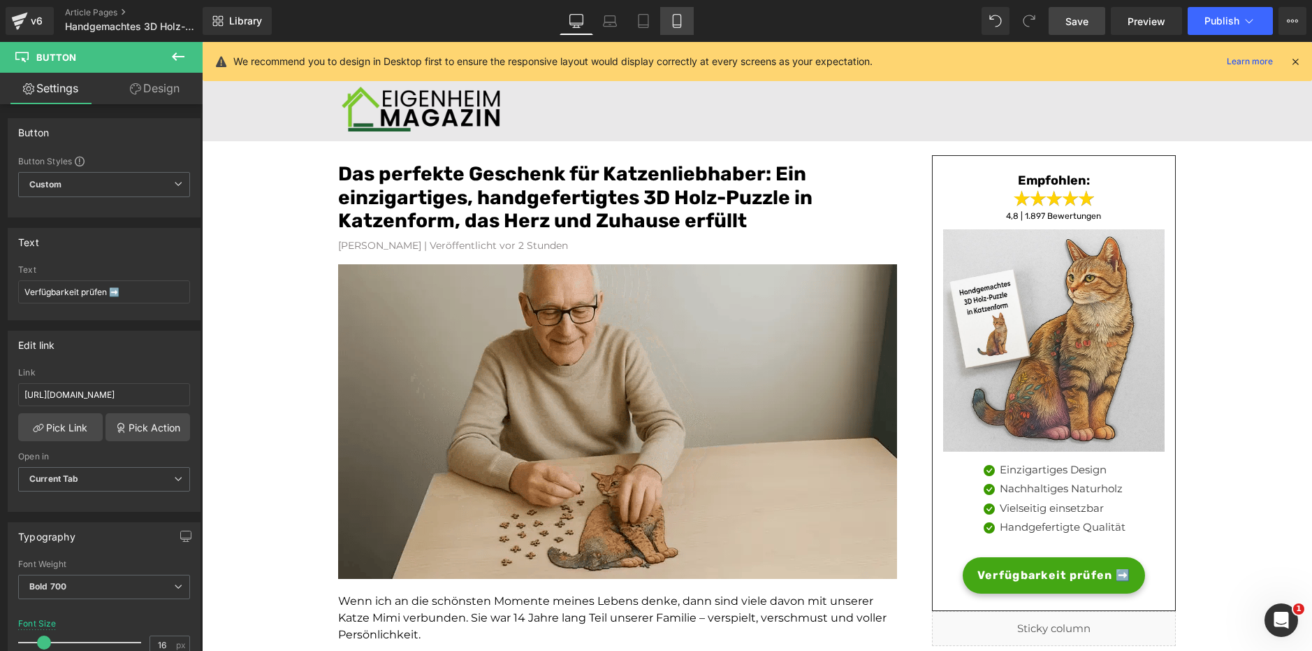
click at [671, 25] on icon at bounding box center [677, 21] width 14 height 14
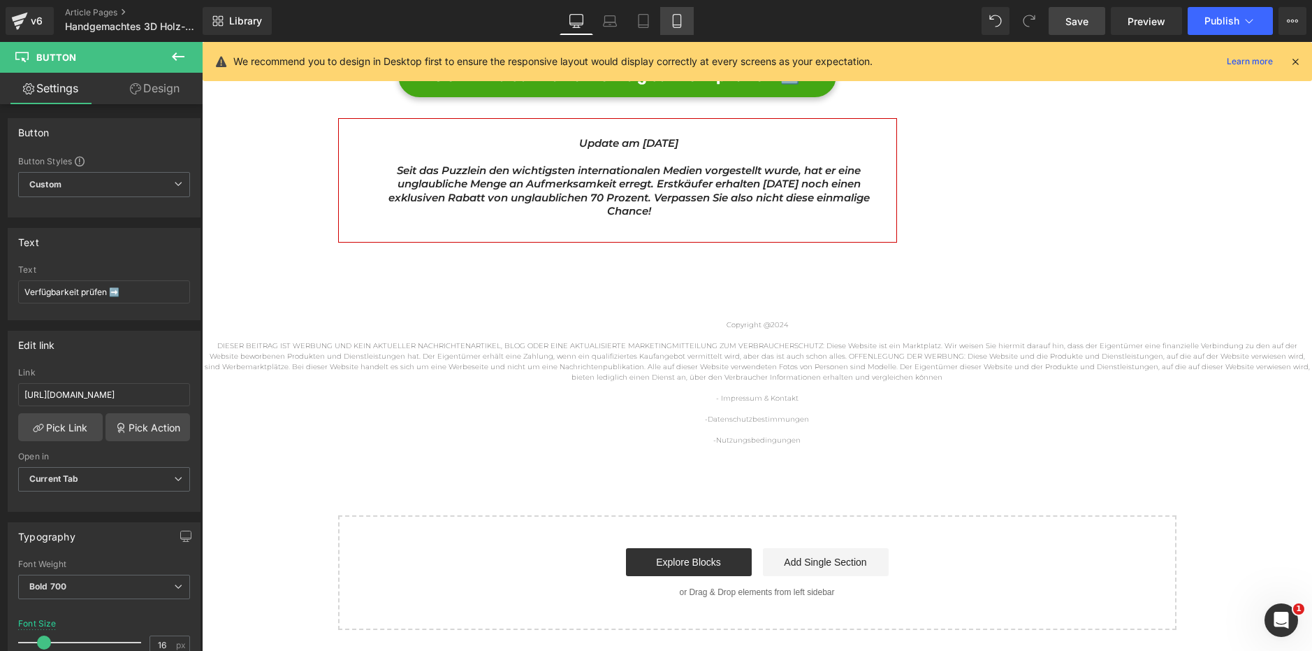
type input "14"
type input "100"
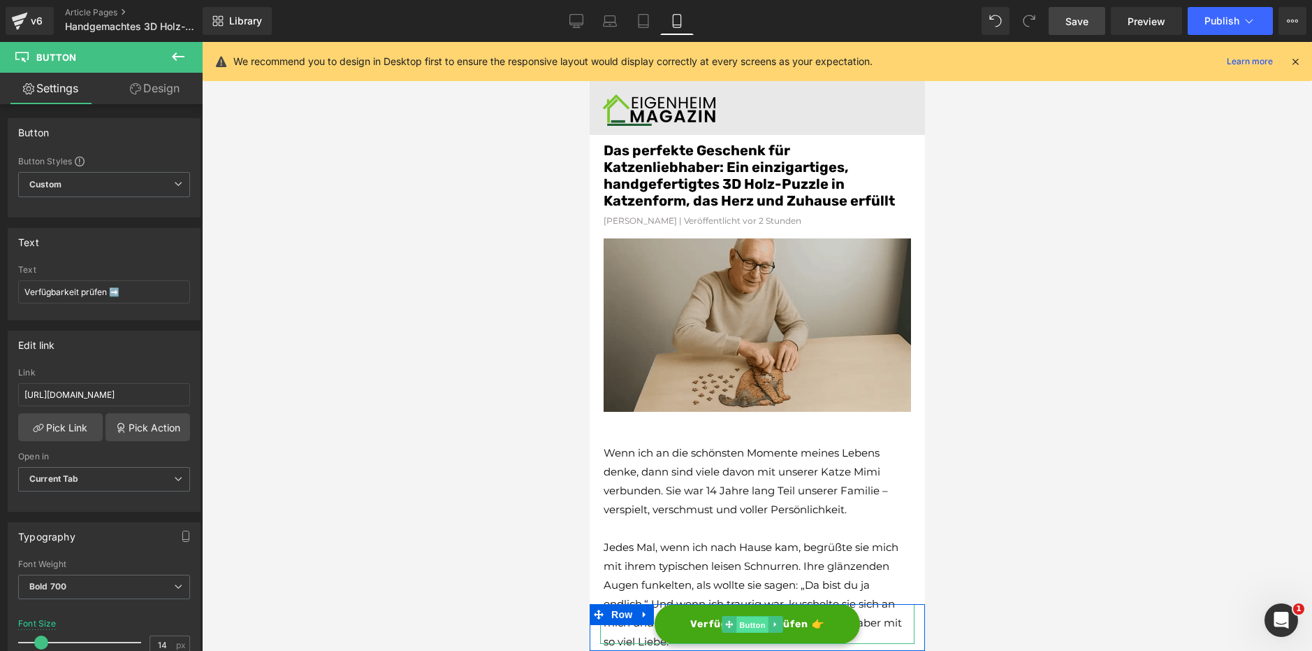
click at [744, 626] on span "Button" at bounding box center [752, 624] width 32 height 17
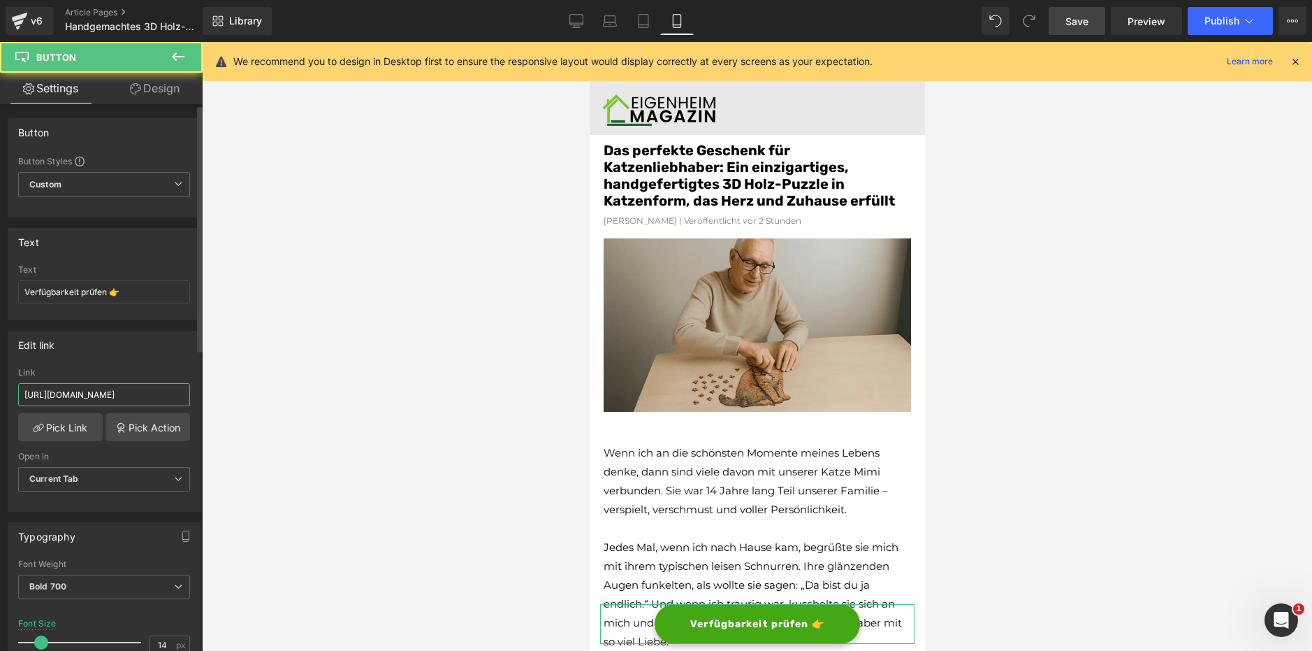
click at [142, 393] on input "[URL][DOMAIN_NAME]" at bounding box center [104, 394] width 172 height 23
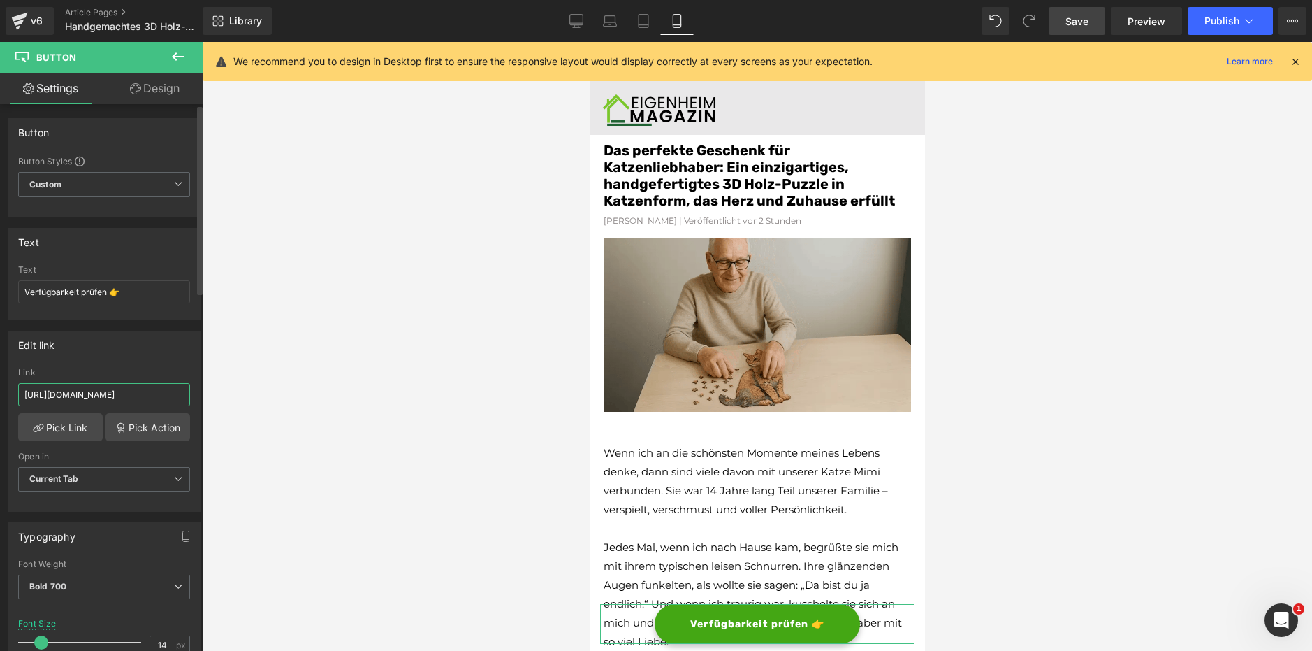
click at [142, 393] on input "[URL][DOMAIN_NAME]" at bounding box center [104, 394] width 172 height 23
paste input "k"
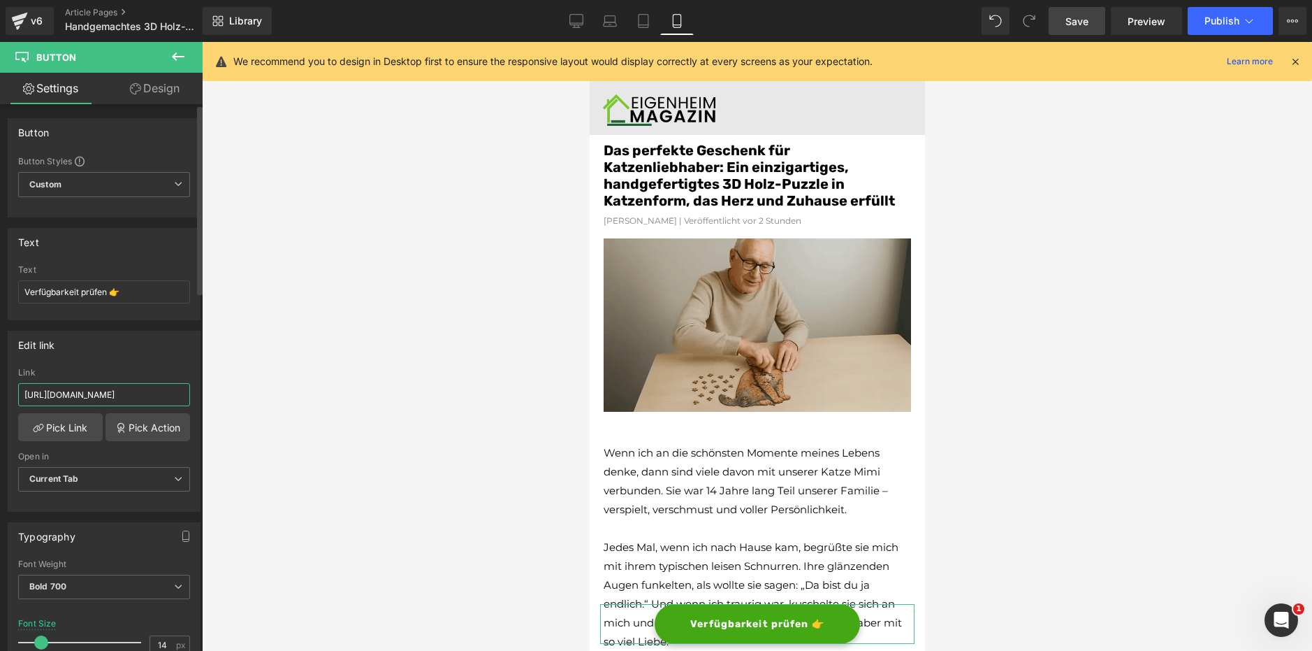
type input "[URL][DOMAIN_NAME]"
click at [567, 426] on div at bounding box center [757, 346] width 1110 height 609
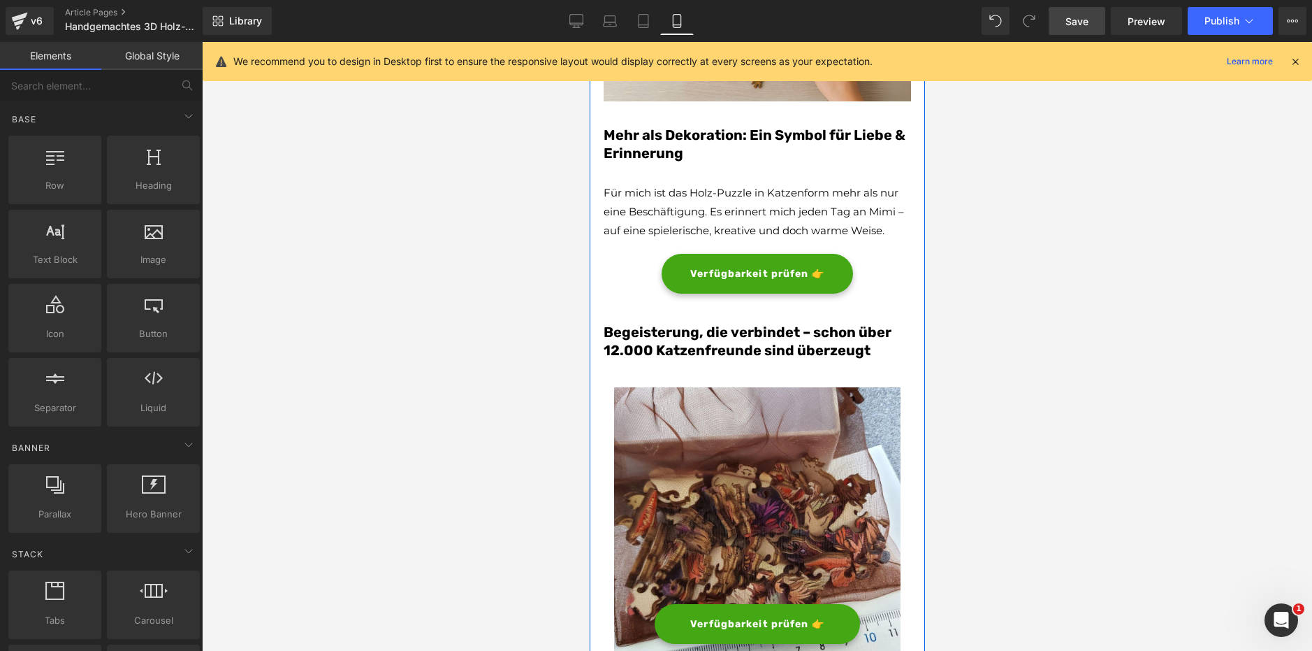
scroll to position [2502, 0]
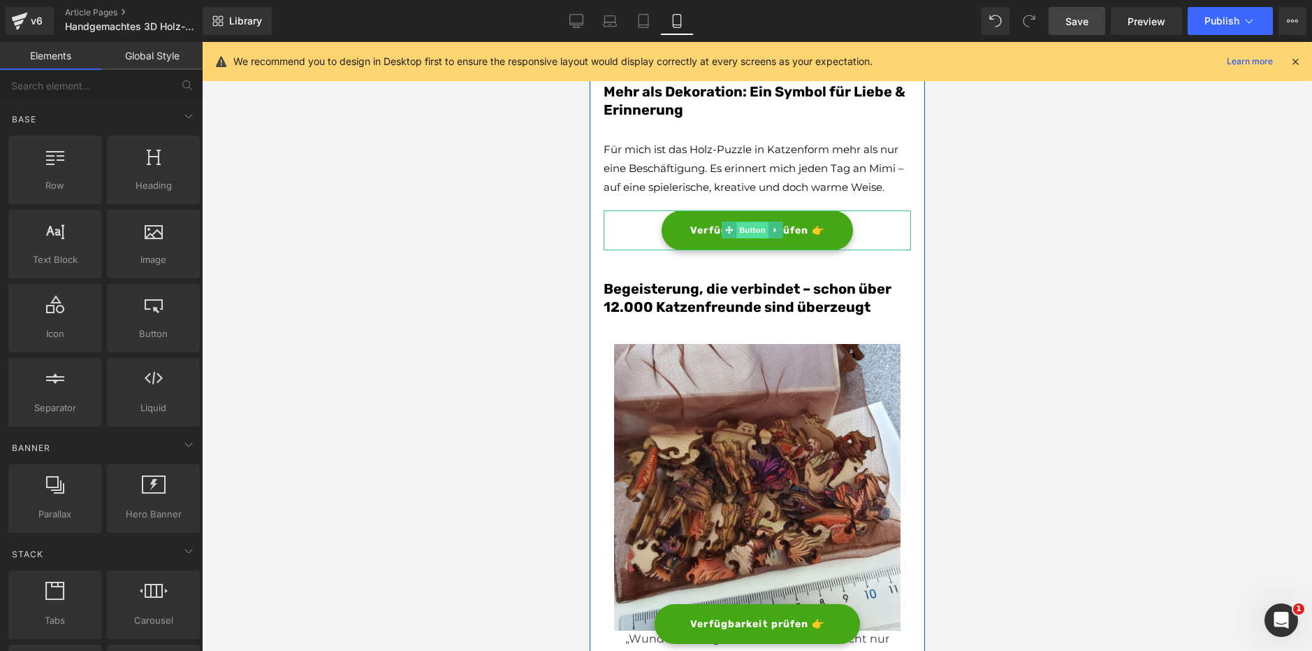
click at [748, 222] on span "Button" at bounding box center [752, 230] width 32 height 17
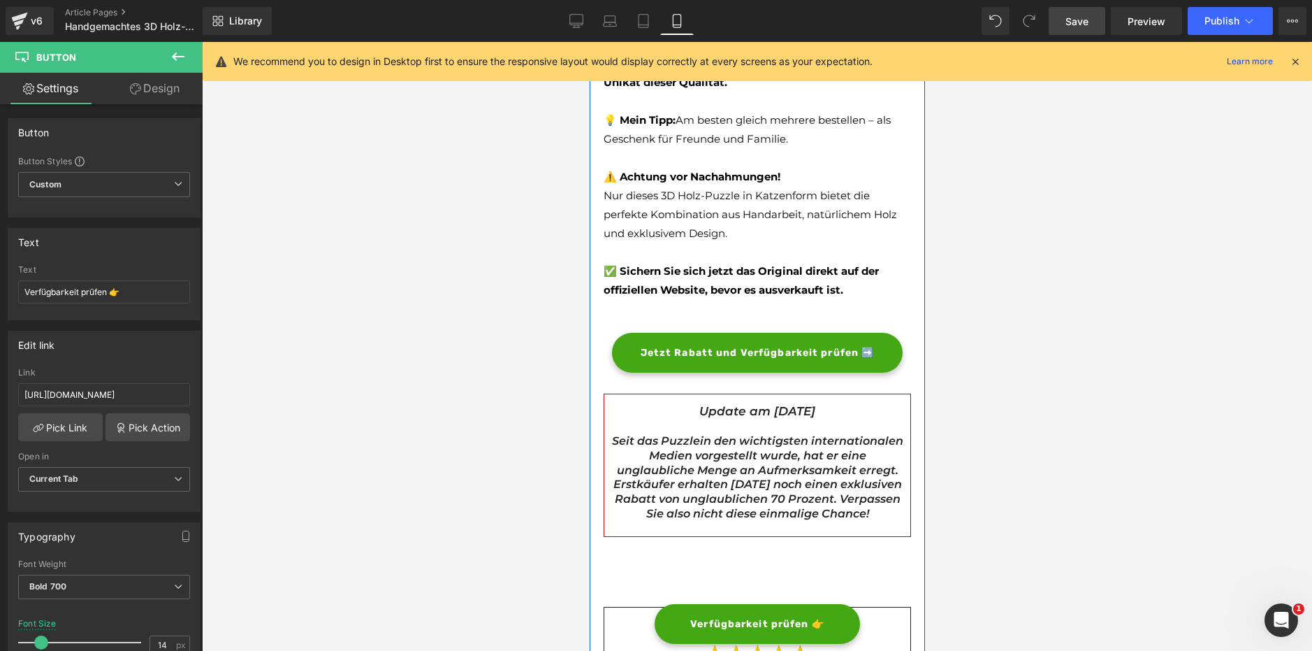
scroll to position [4102, 0]
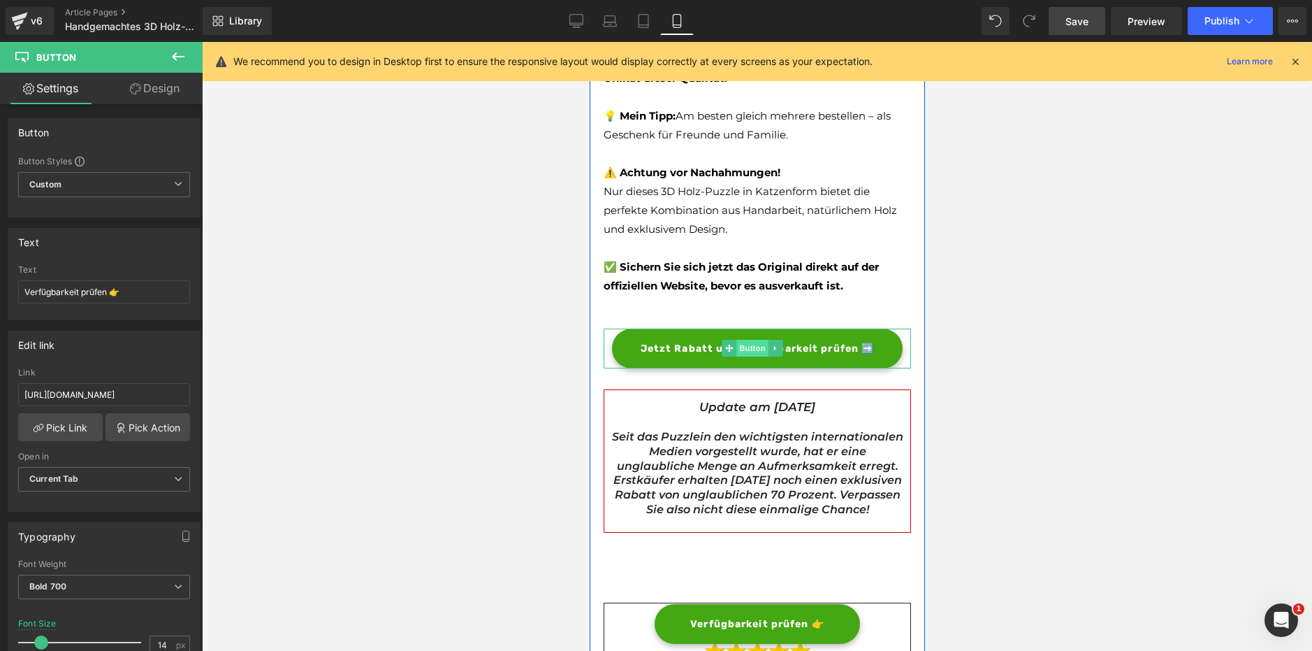
click at [753, 340] on span "Button" at bounding box center [752, 348] width 32 height 17
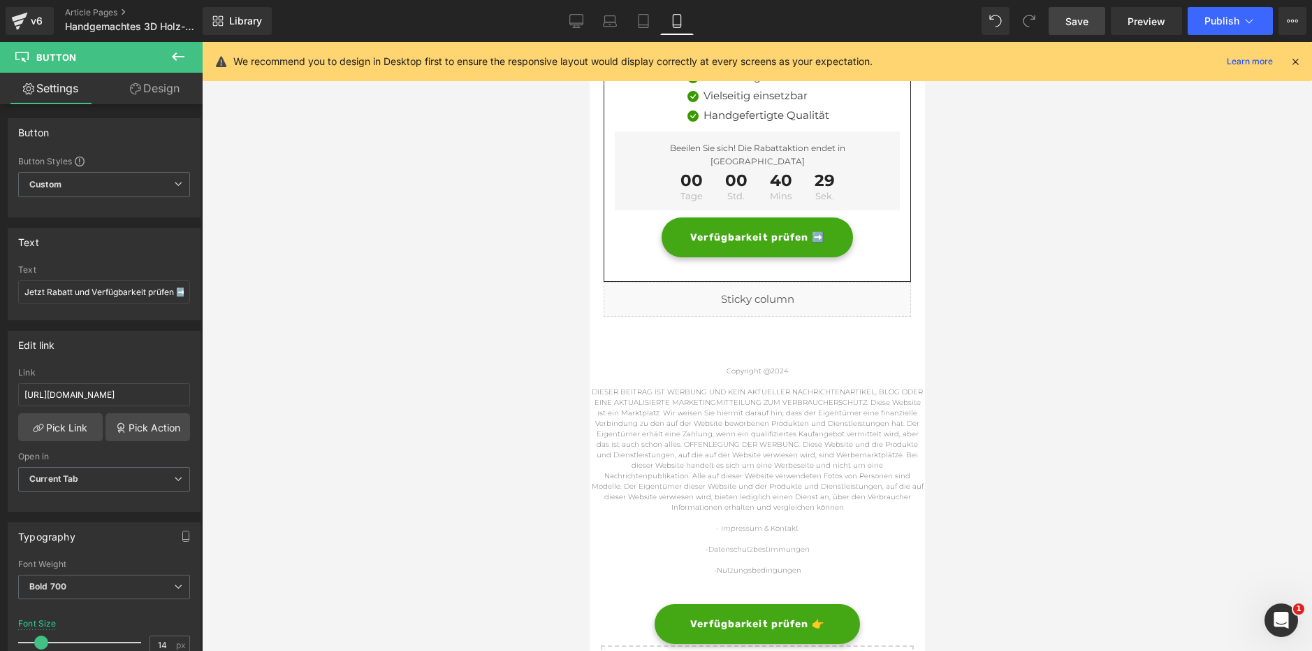
scroll to position [4977, 0]
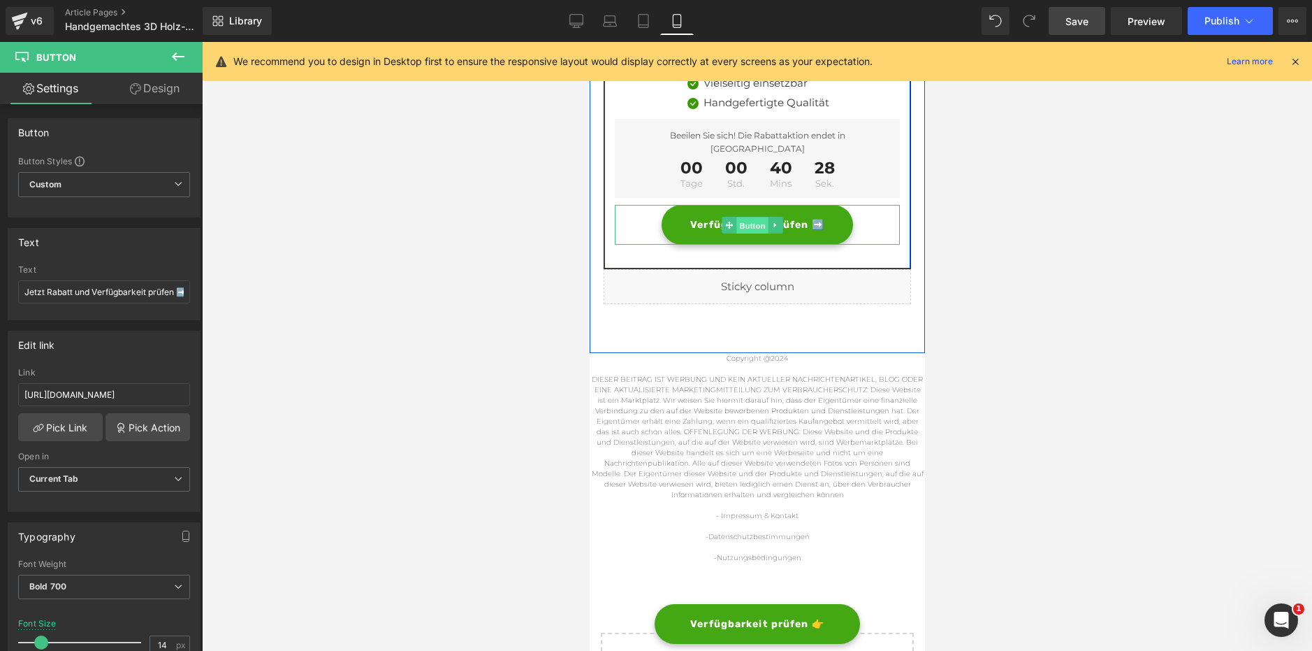
click at [748, 217] on span "Button" at bounding box center [752, 225] width 32 height 17
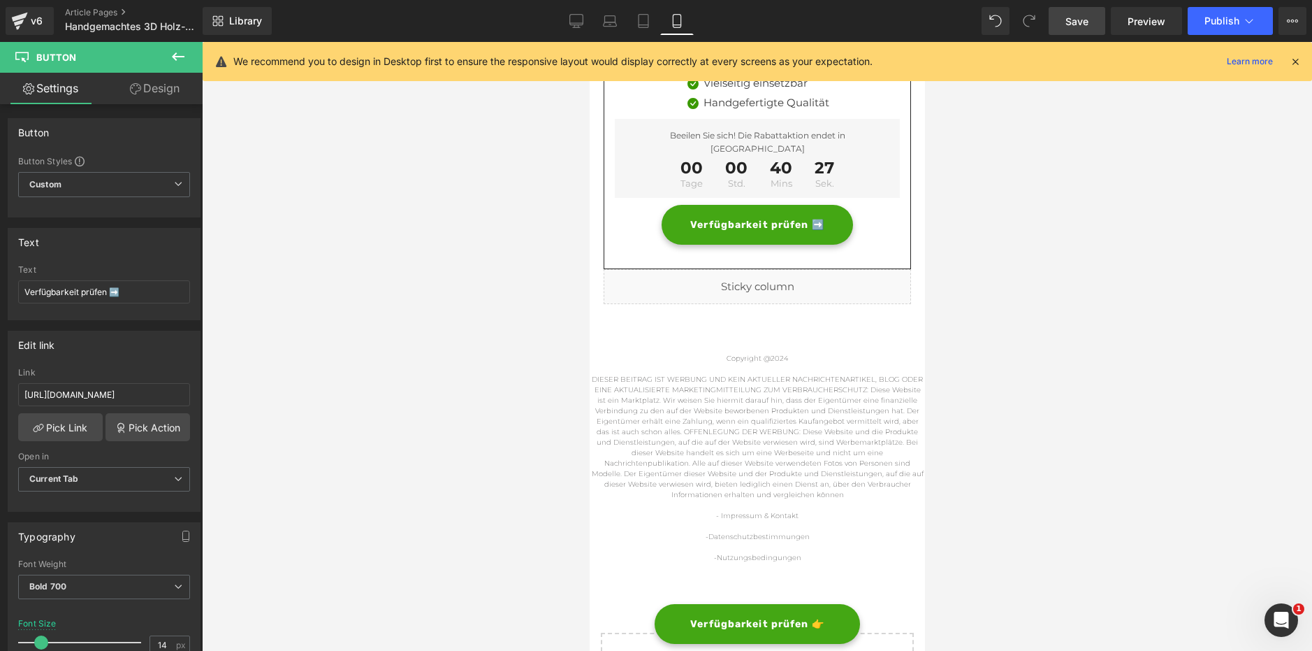
click at [1087, 24] on span "Save" at bounding box center [1077, 21] width 23 height 15
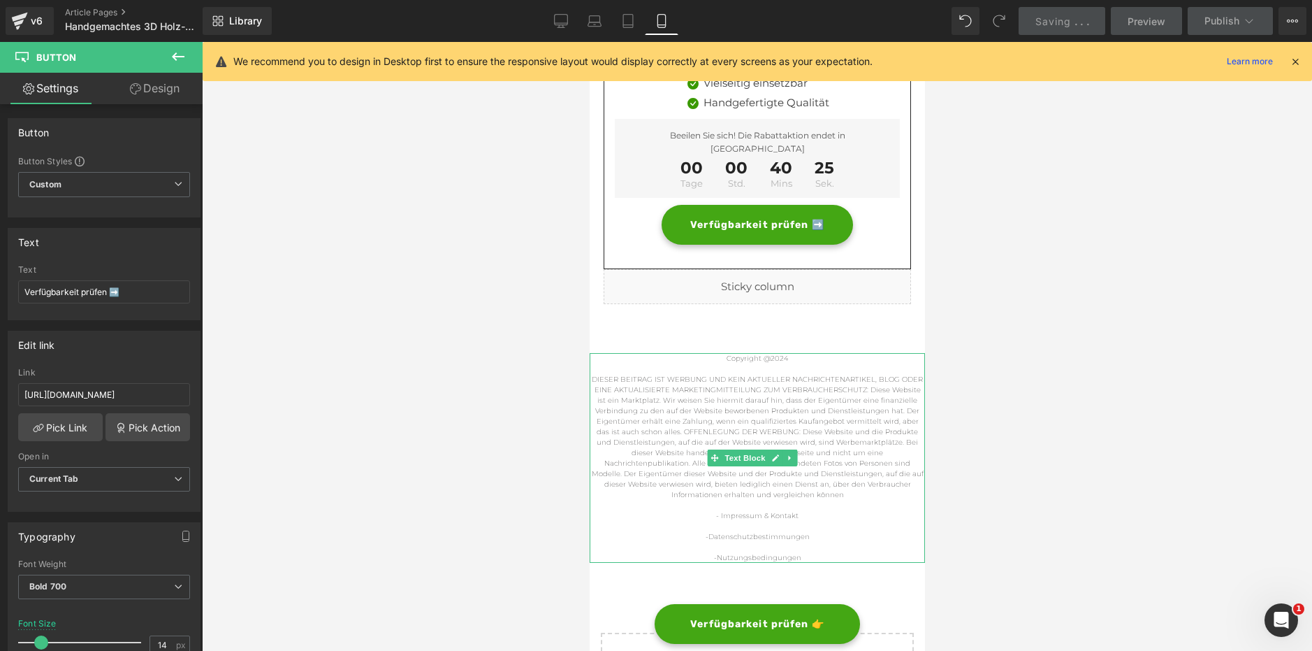
scroll to position [5084, 0]
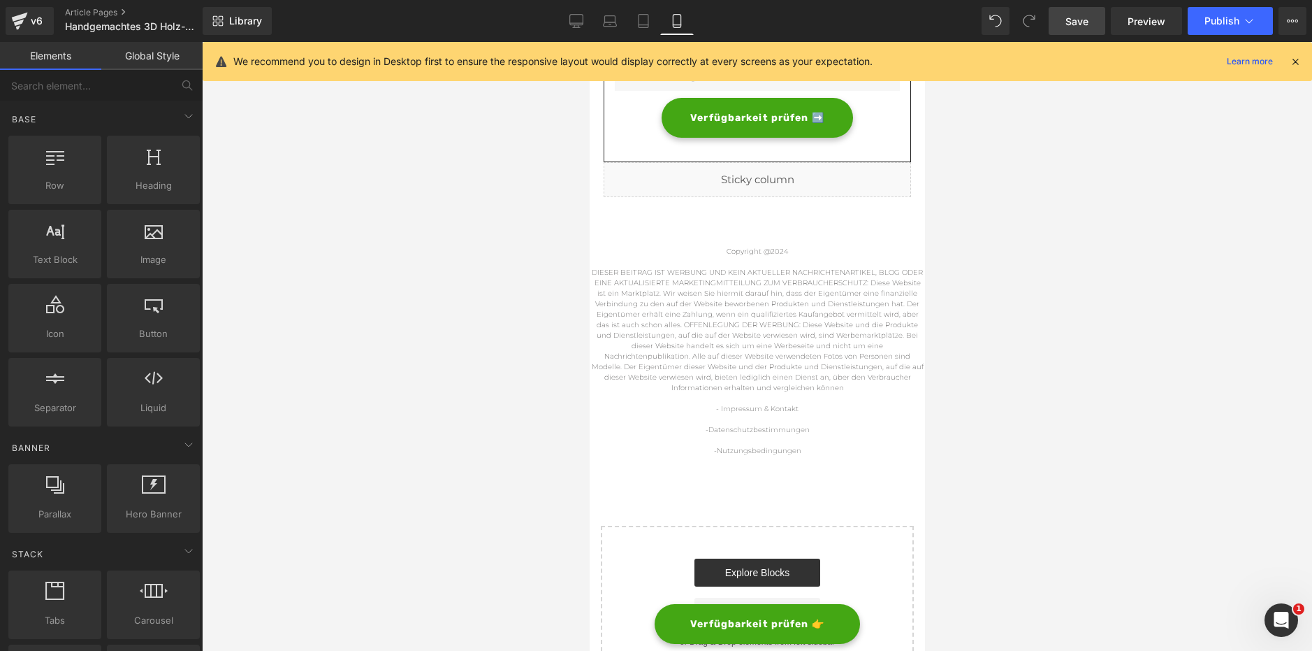
click at [1163, 535] on div at bounding box center [757, 346] width 1110 height 609
click at [748, 625] on span "Button" at bounding box center [752, 624] width 32 height 17
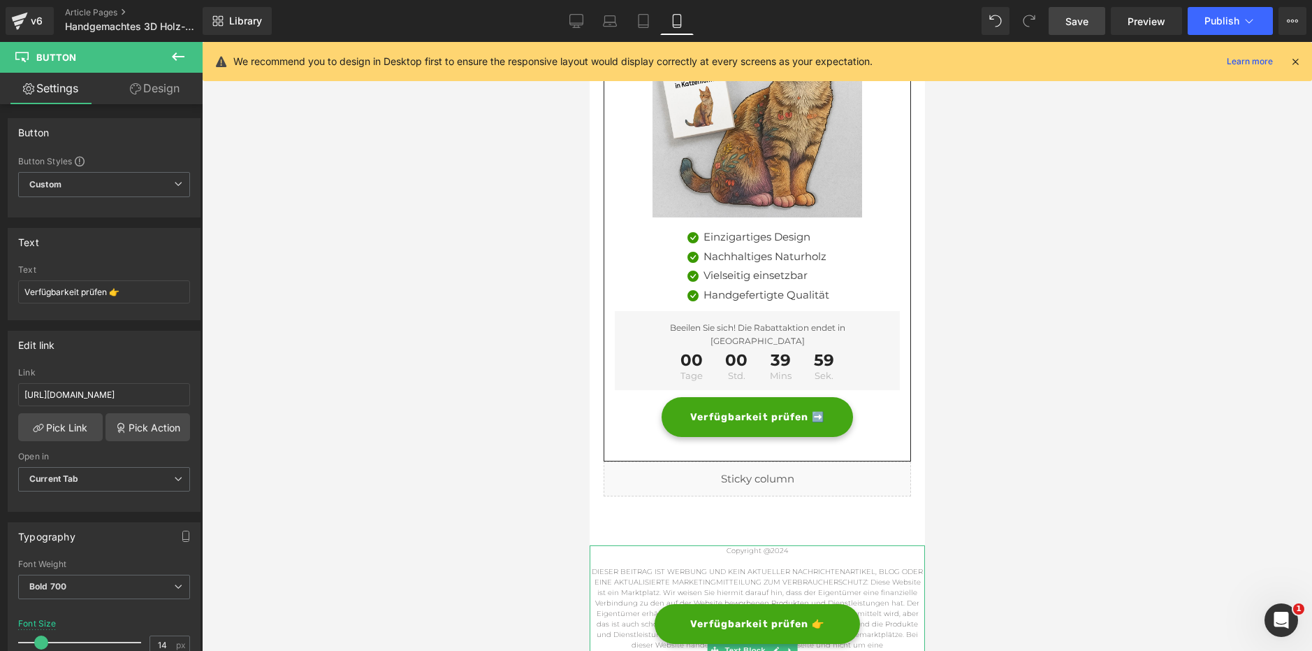
scroll to position [4783, 0]
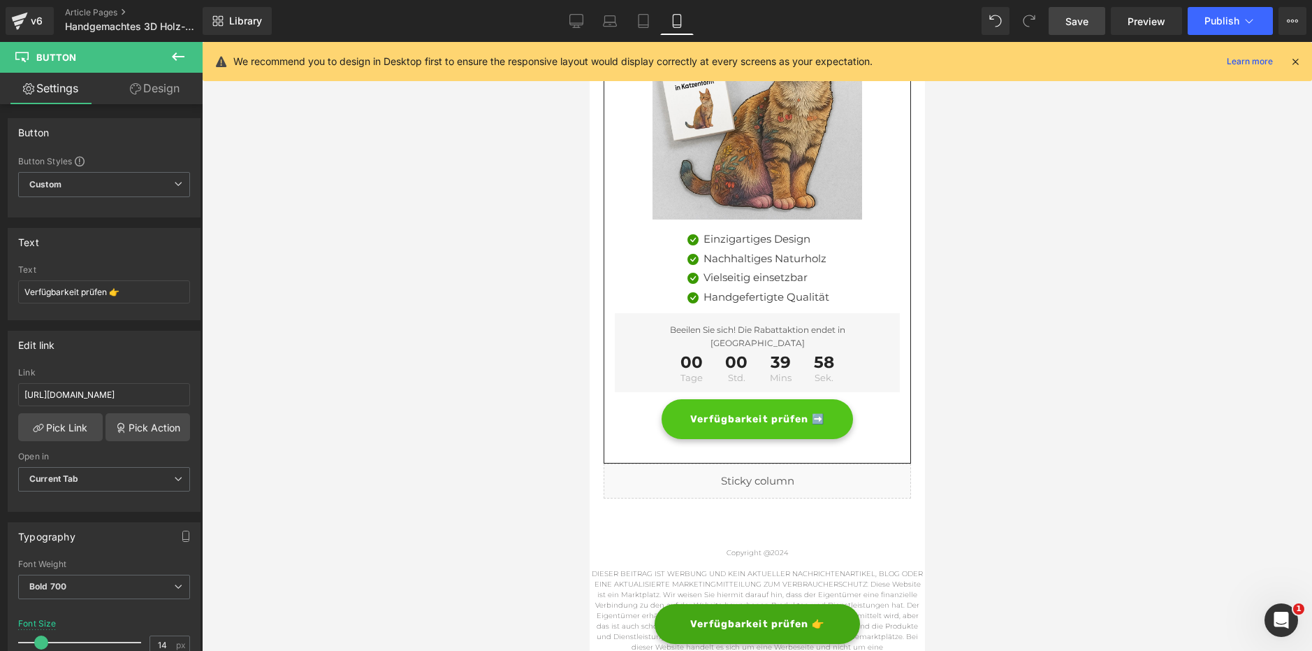
click at [744, 399] on div "Verfügbarkeit prüfen ➡️ Button" at bounding box center [756, 419] width 285 height 40
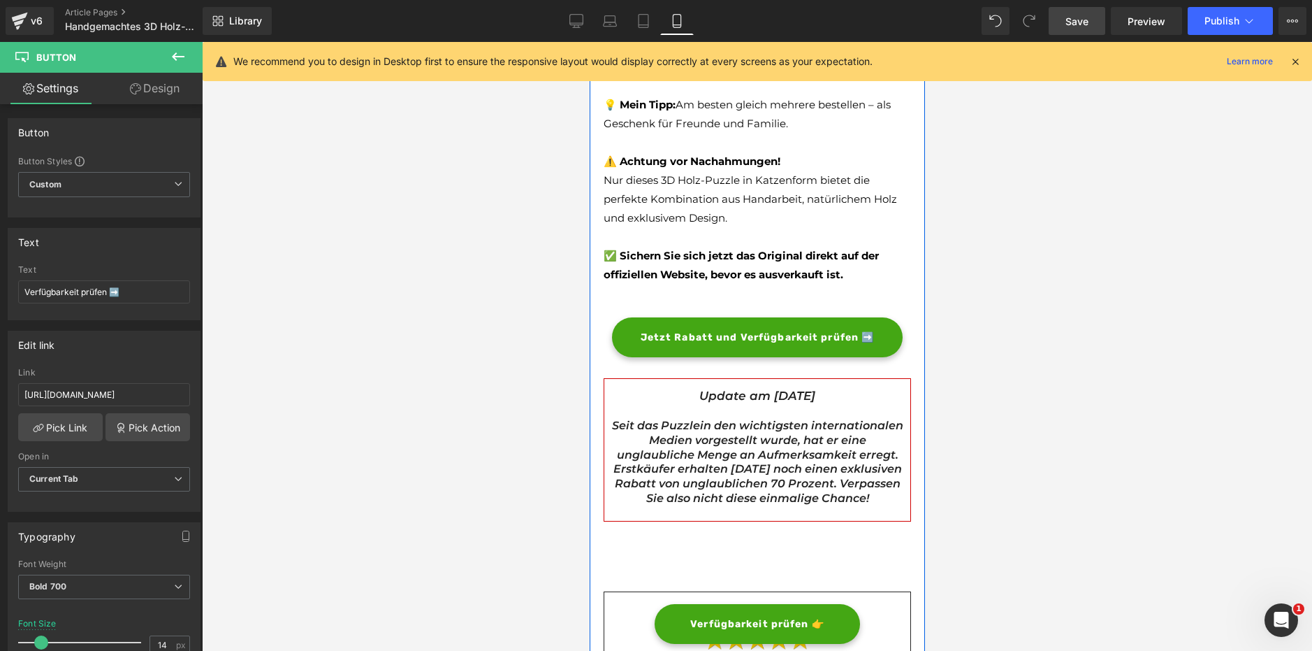
scroll to position [4109, 0]
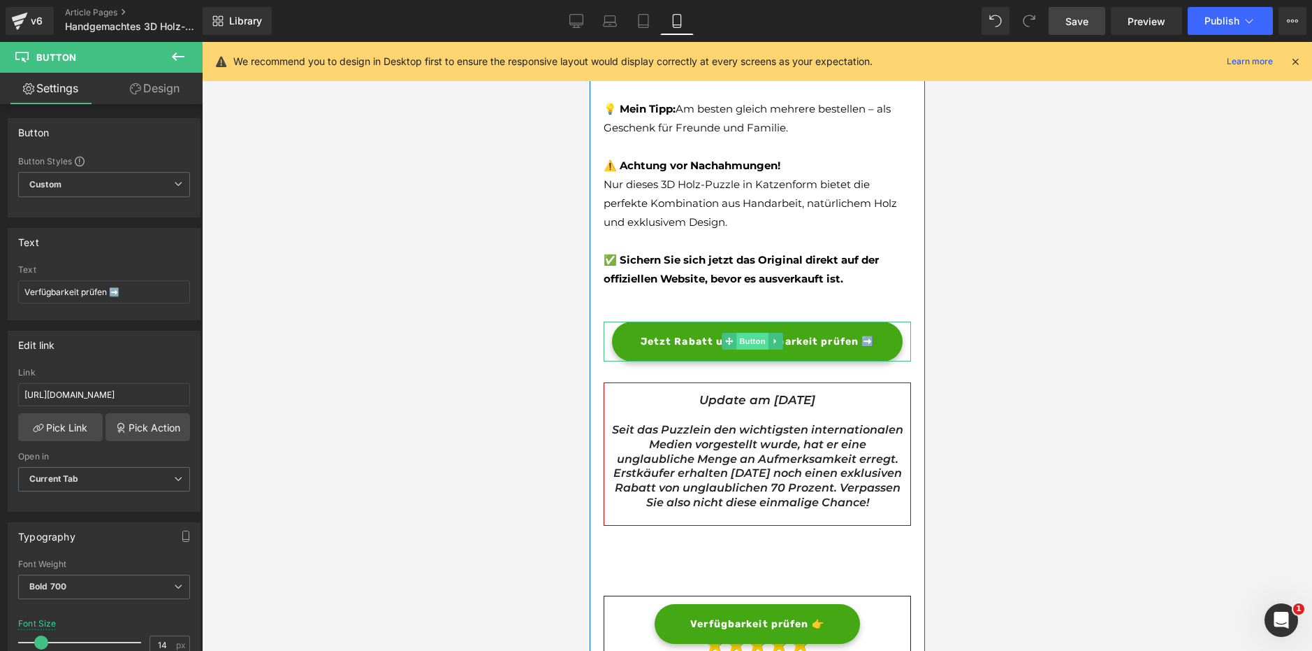
click at [739, 333] on span "Button" at bounding box center [752, 341] width 32 height 17
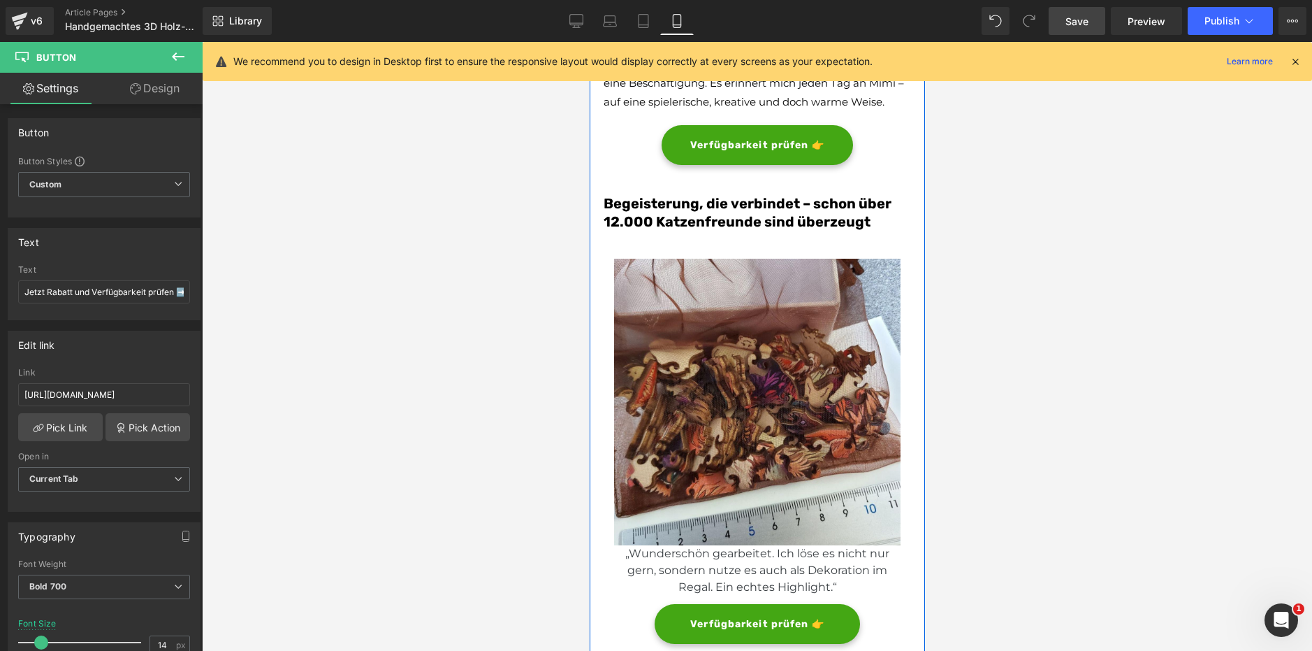
scroll to position [2420, 0]
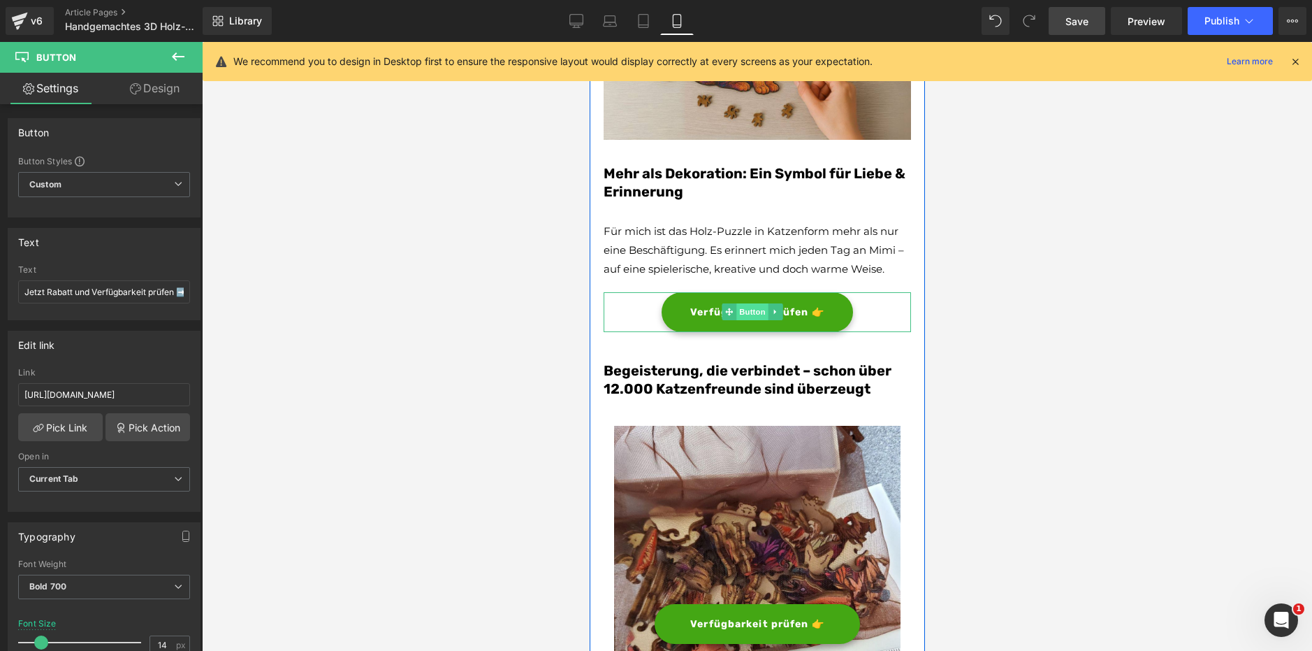
click at [747, 303] on span "Button" at bounding box center [752, 311] width 32 height 17
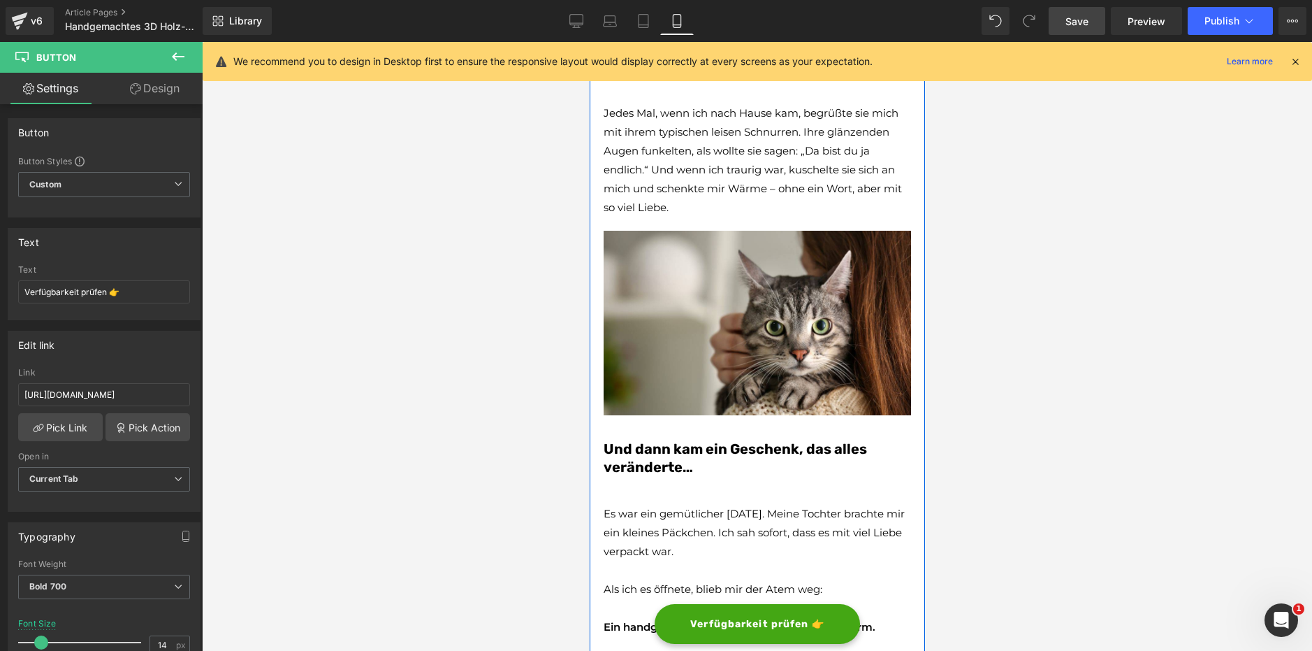
scroll to position [0, 0]
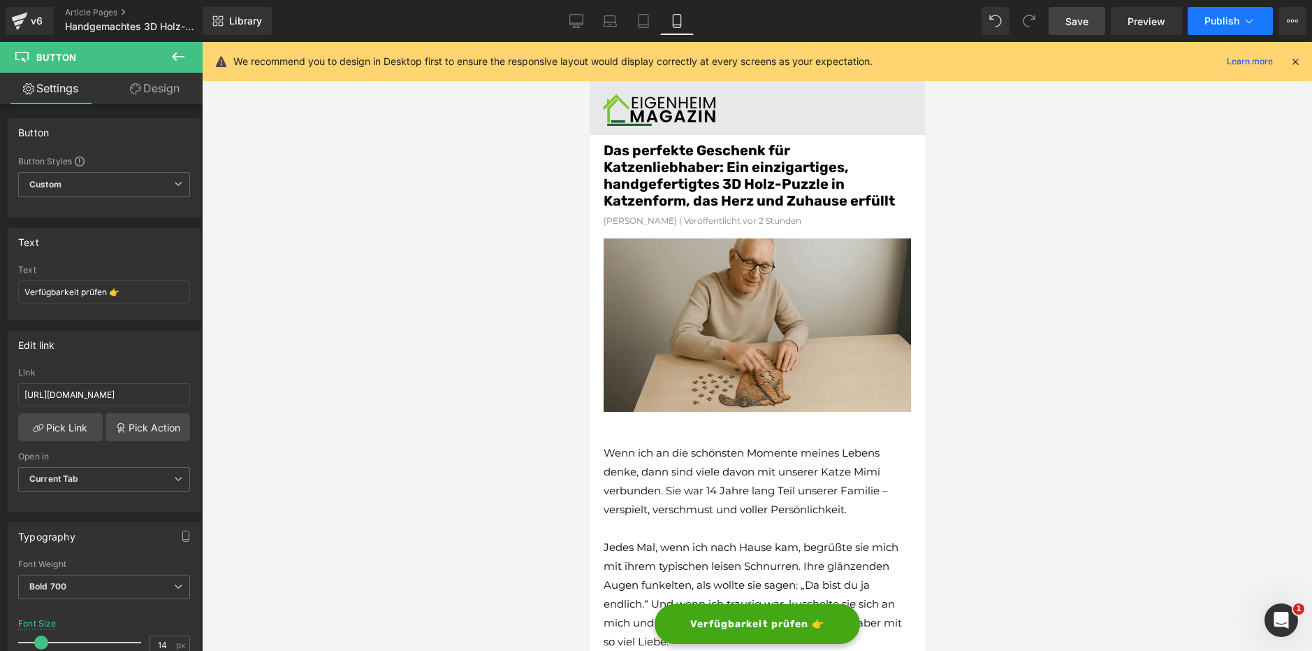
click at [1216, 26] on span "Publish" at bounding box center [1222, 20] width 35 height 11
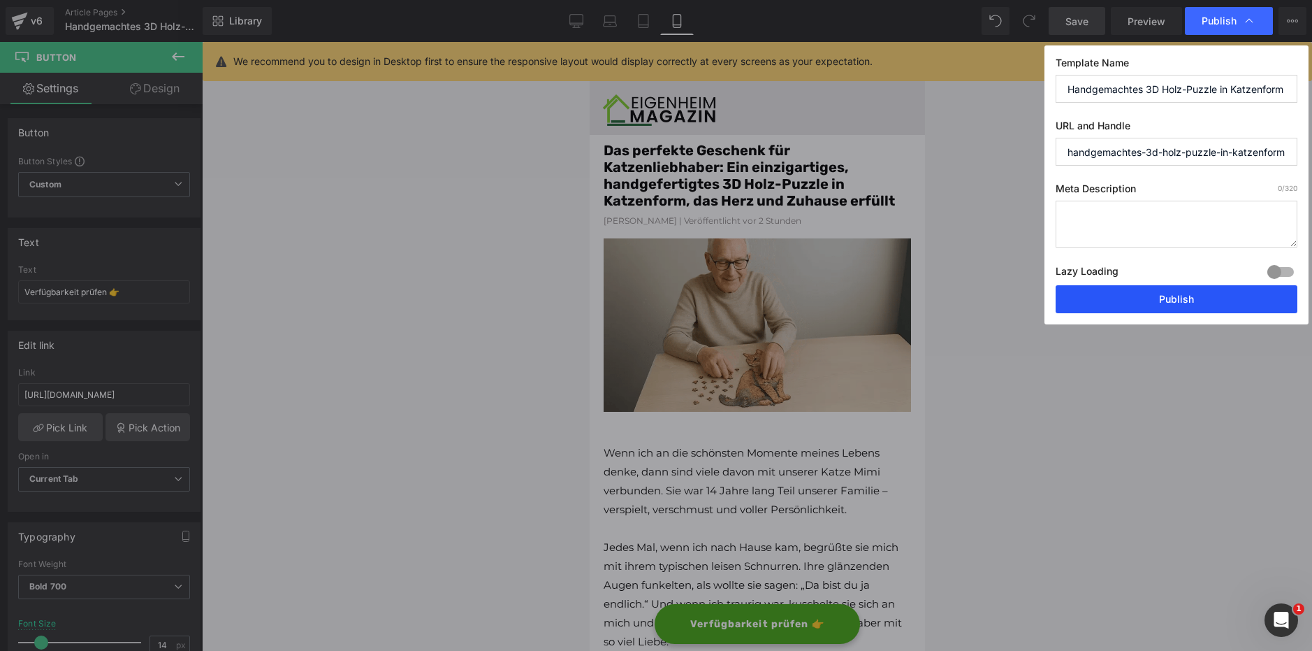
click at [1177, 287] on button "Publish" at bounding box center [1177, 299] width 242 height 28
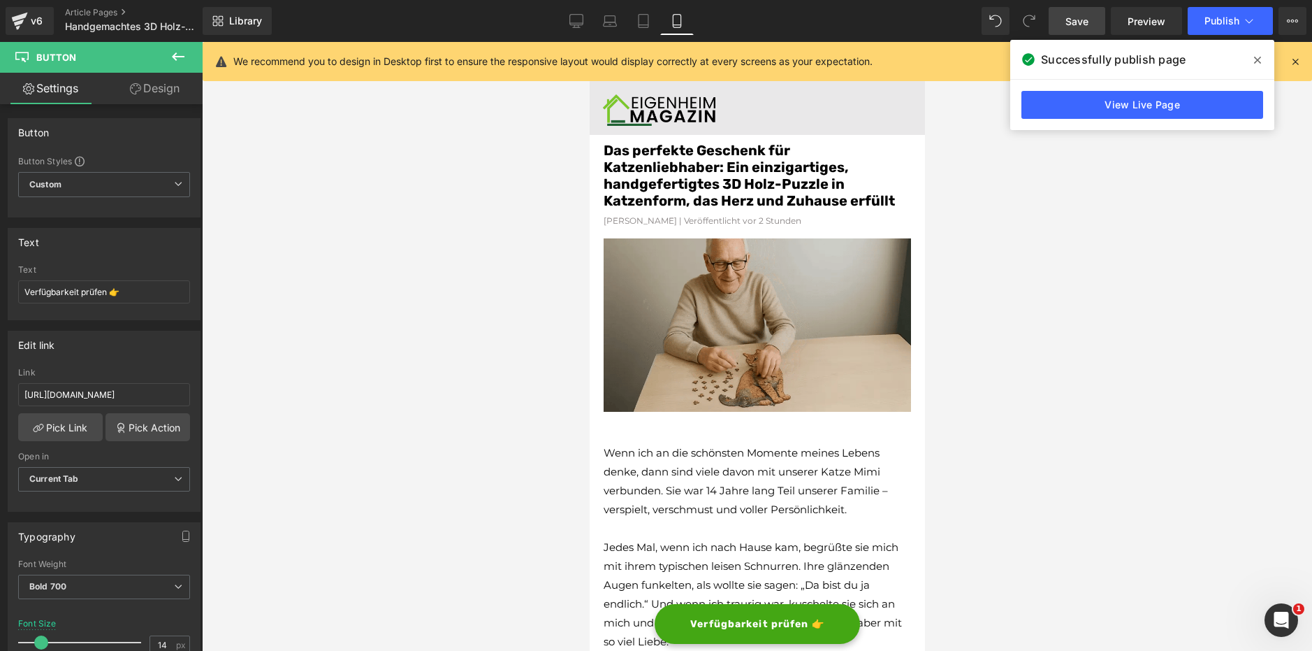
click at [1029, 407] on div at bounding box center [757, 346] width 1110 height 609
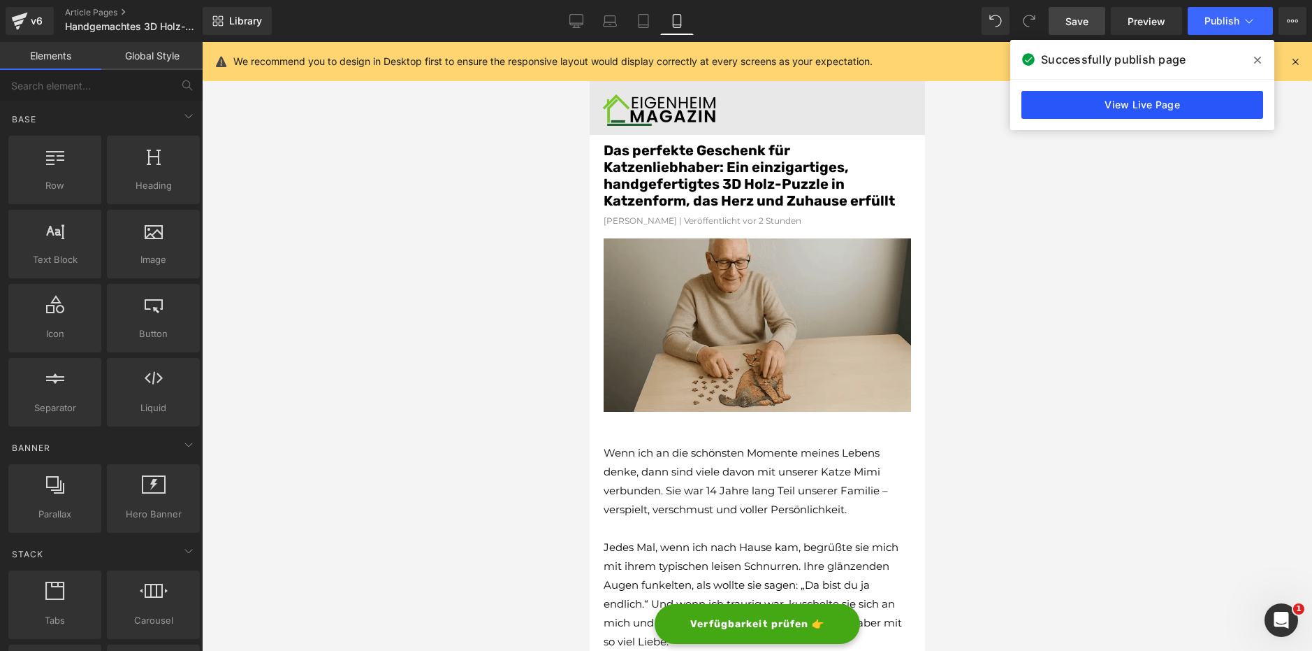
click at [1123, 107] on link "View Live Page" at bounding box center [1143, 105] width 242 height 28
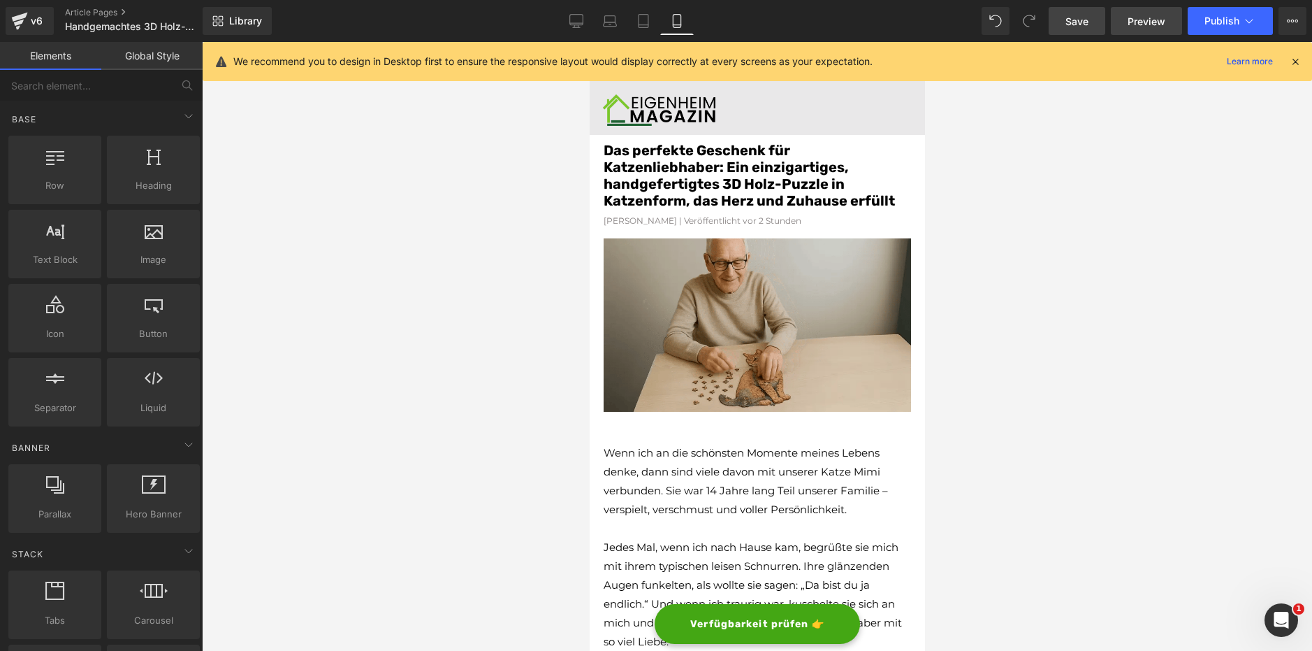
click at [1152, 28] on span "Preview" at bounding box center [1147, 21] width 38 height 15
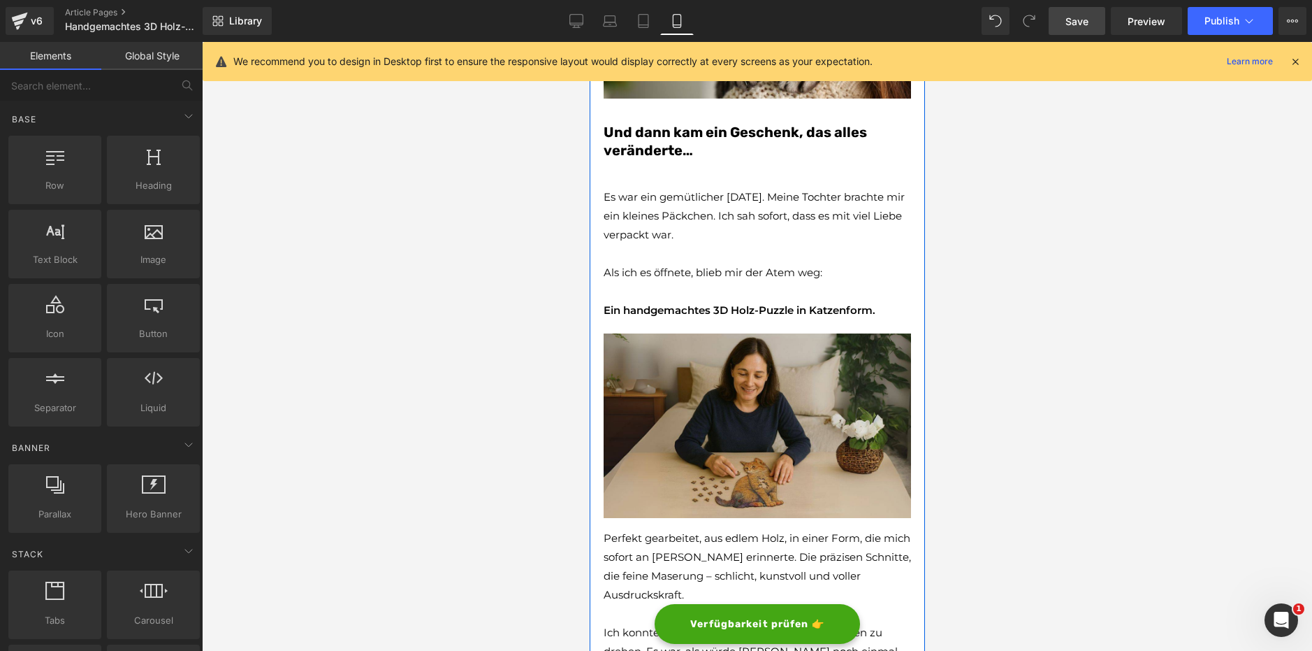
scroll to position [768, 0]
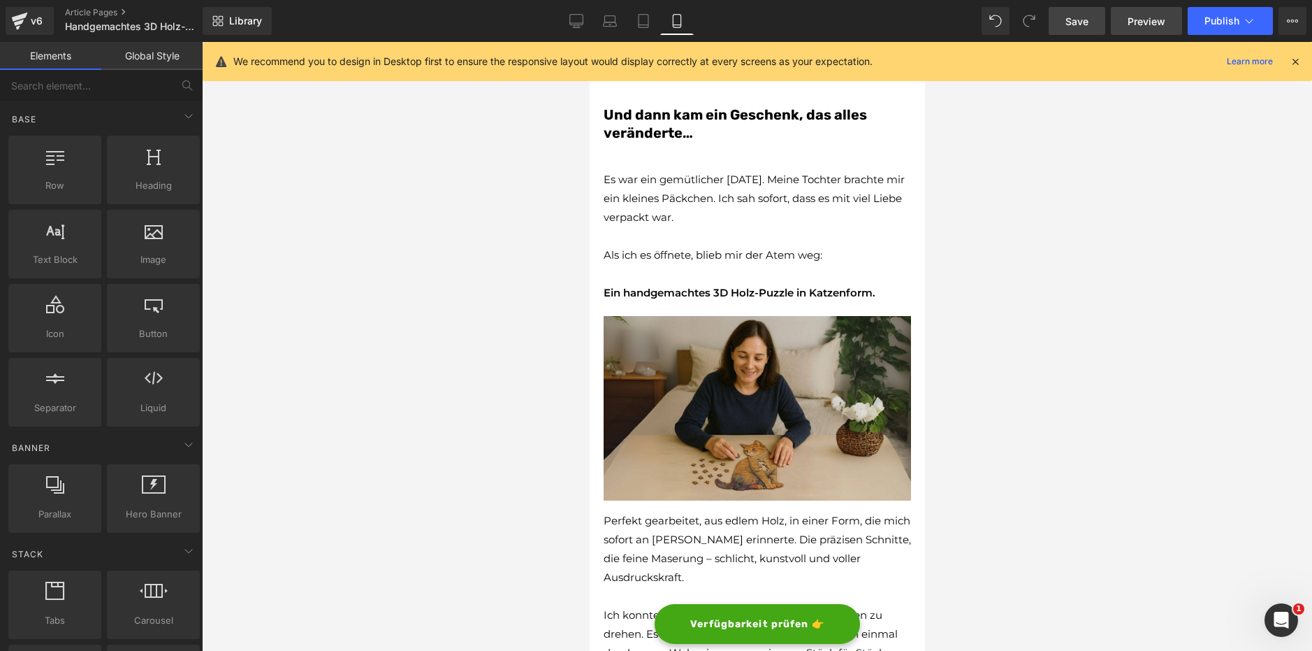
click at [1146, 15] on span "Preview" at bounding box center [1147, 21] width 38 height 15
